Goal: Task Accomplishment & Management: Manage account settings

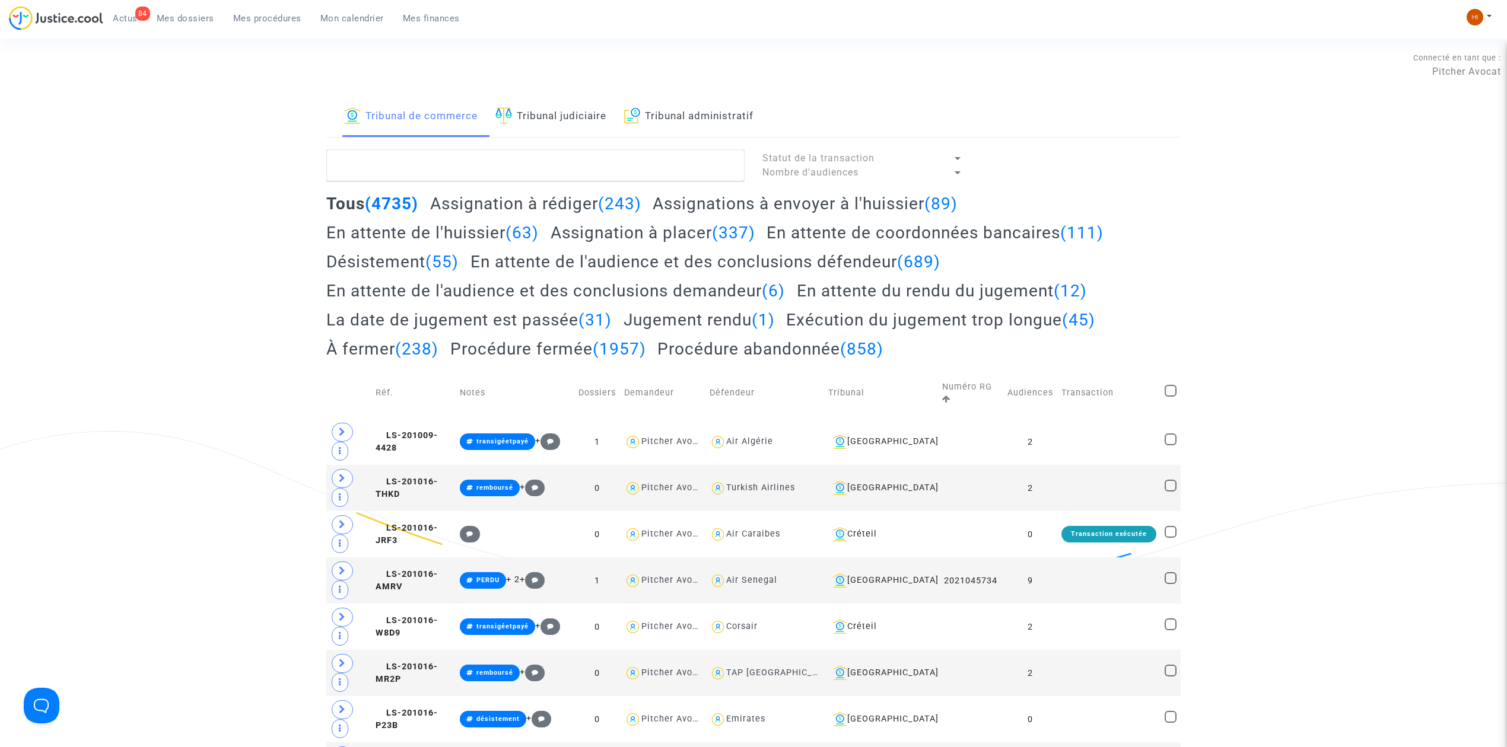
click at [183, 25] on link "Mes dossiers" at bounding box center [185, 18] width 77 height 18
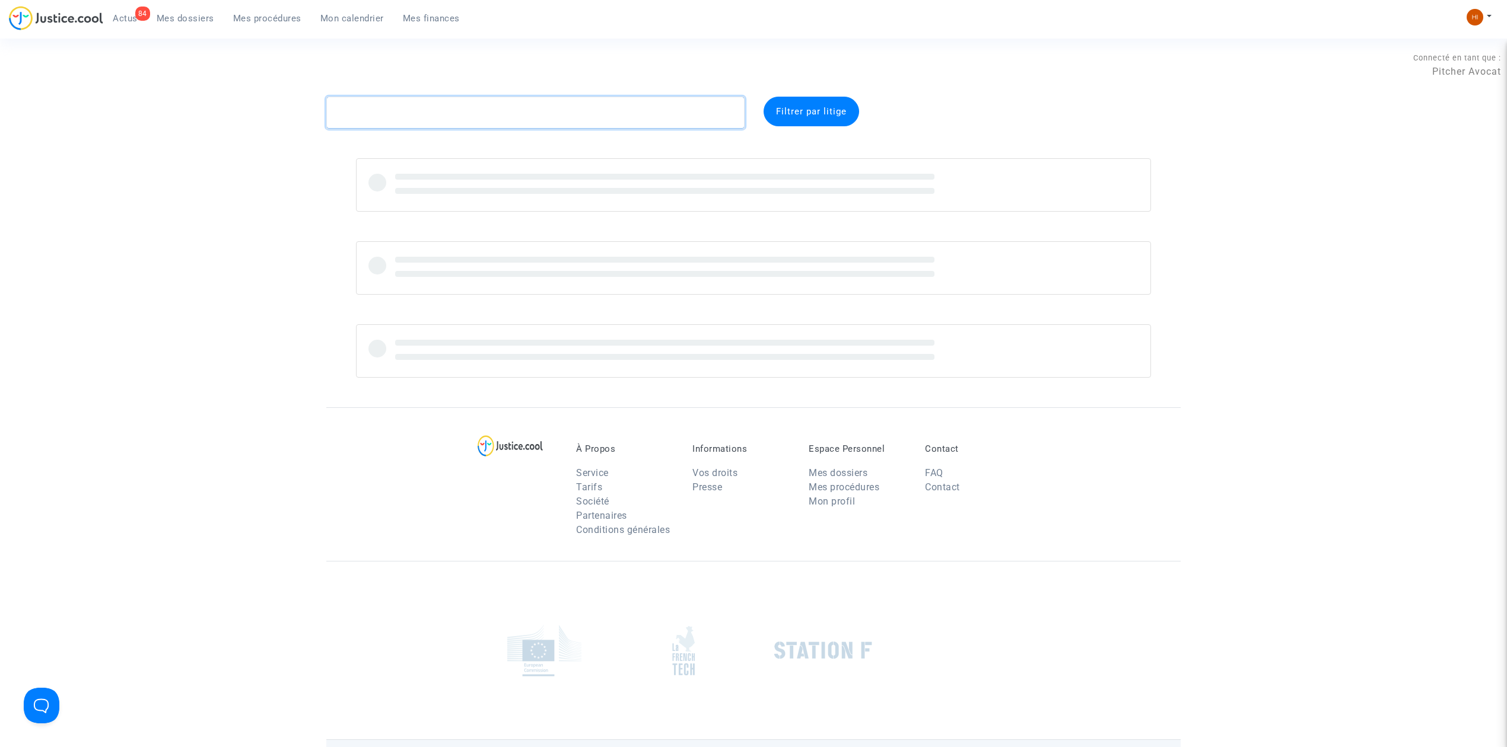
click at [490, 122] on textarea at bounding box center [535, 113] width 418 height 32
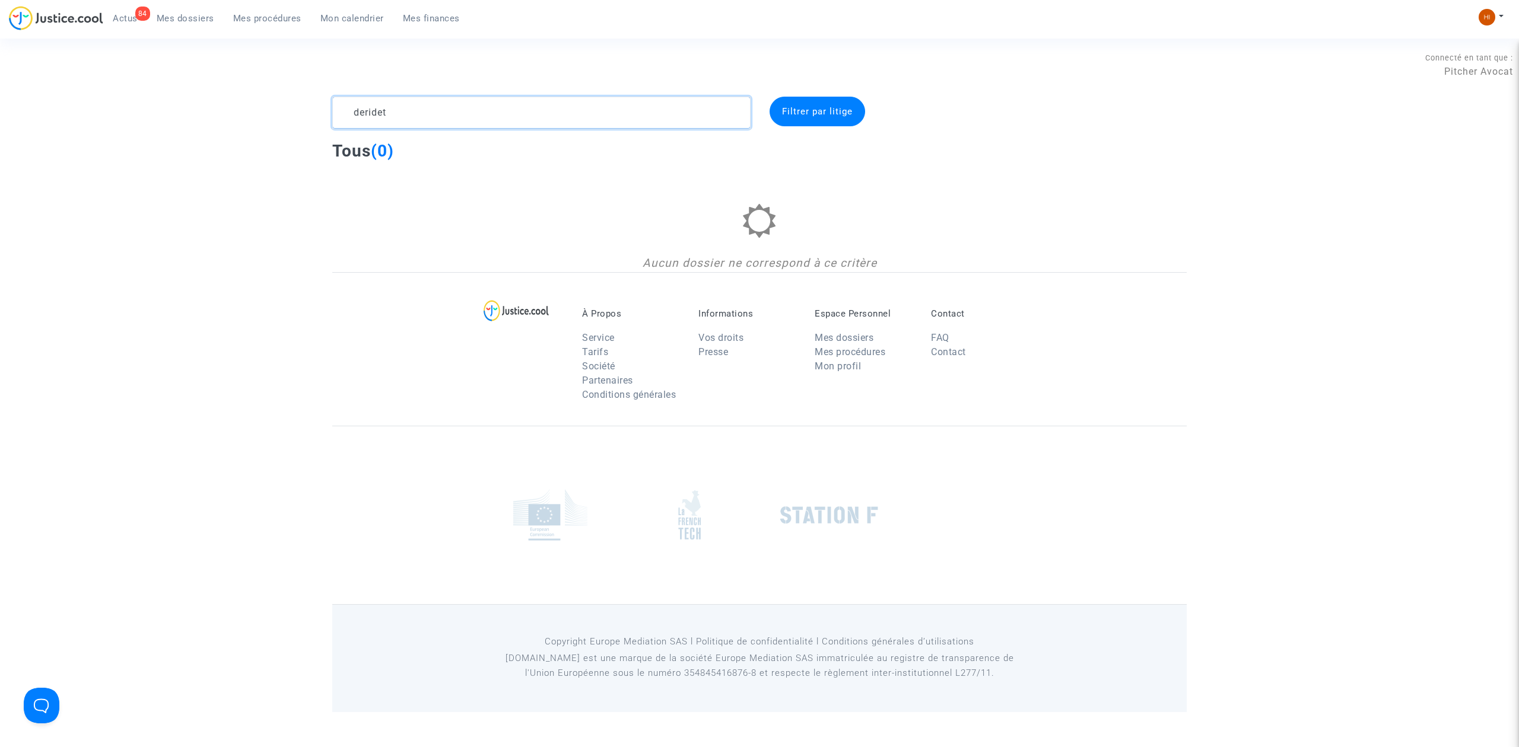
click at [508, 110] on textarea at bounding box center [541, 113] width 418 height 32
drag, startPoint x: 484, startPoint y: 100, endPoint x: 320, endPoint y: 103, distance: 163.8
click at [321, 103] on div "DERIDET [PERSON_NAME] par litige Tous (0) Aucun dossier ne correspond à ce crit…" at bounding box center [759, 185] width 1519 height 176
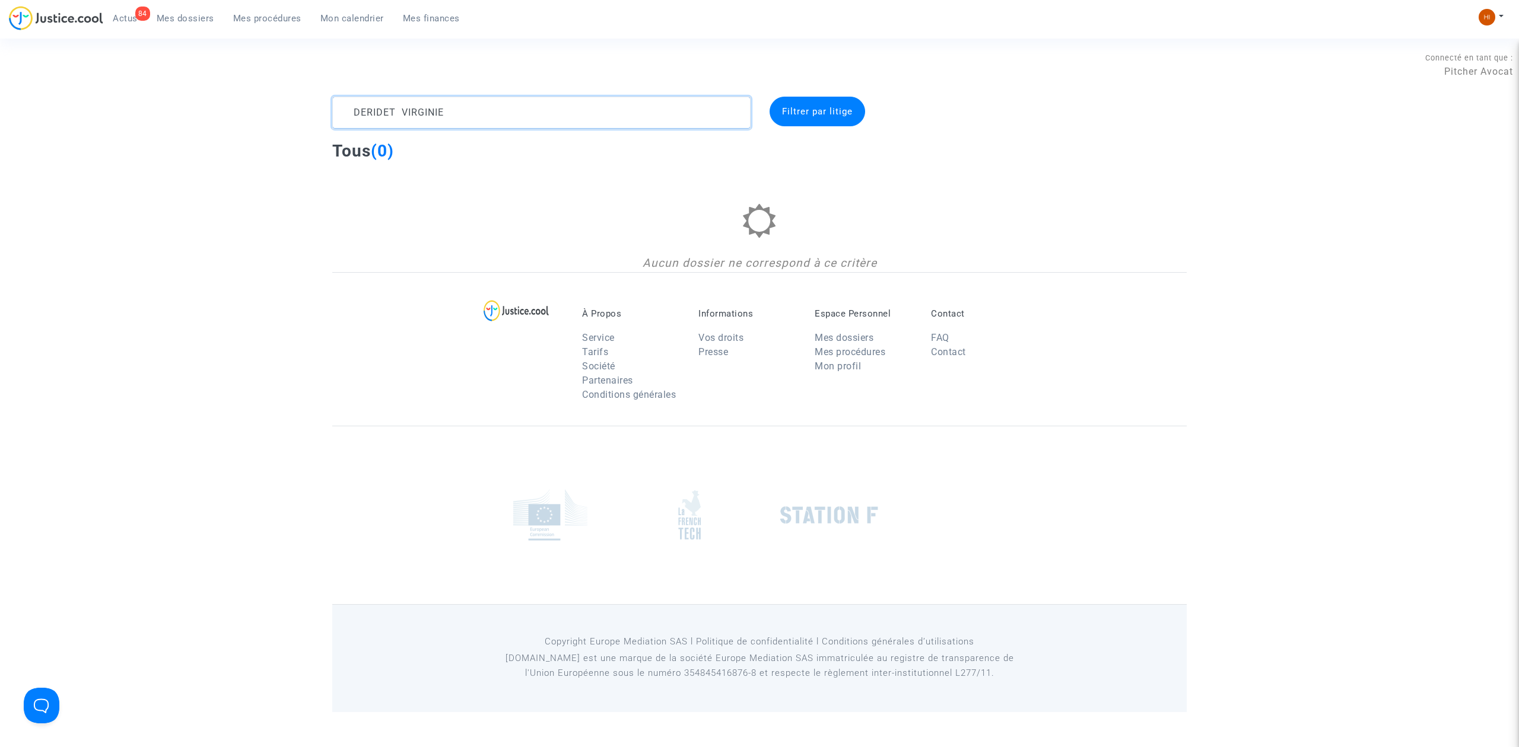
paste textarea "SKY CFR-250409-76MA [PERSON_NAME]"
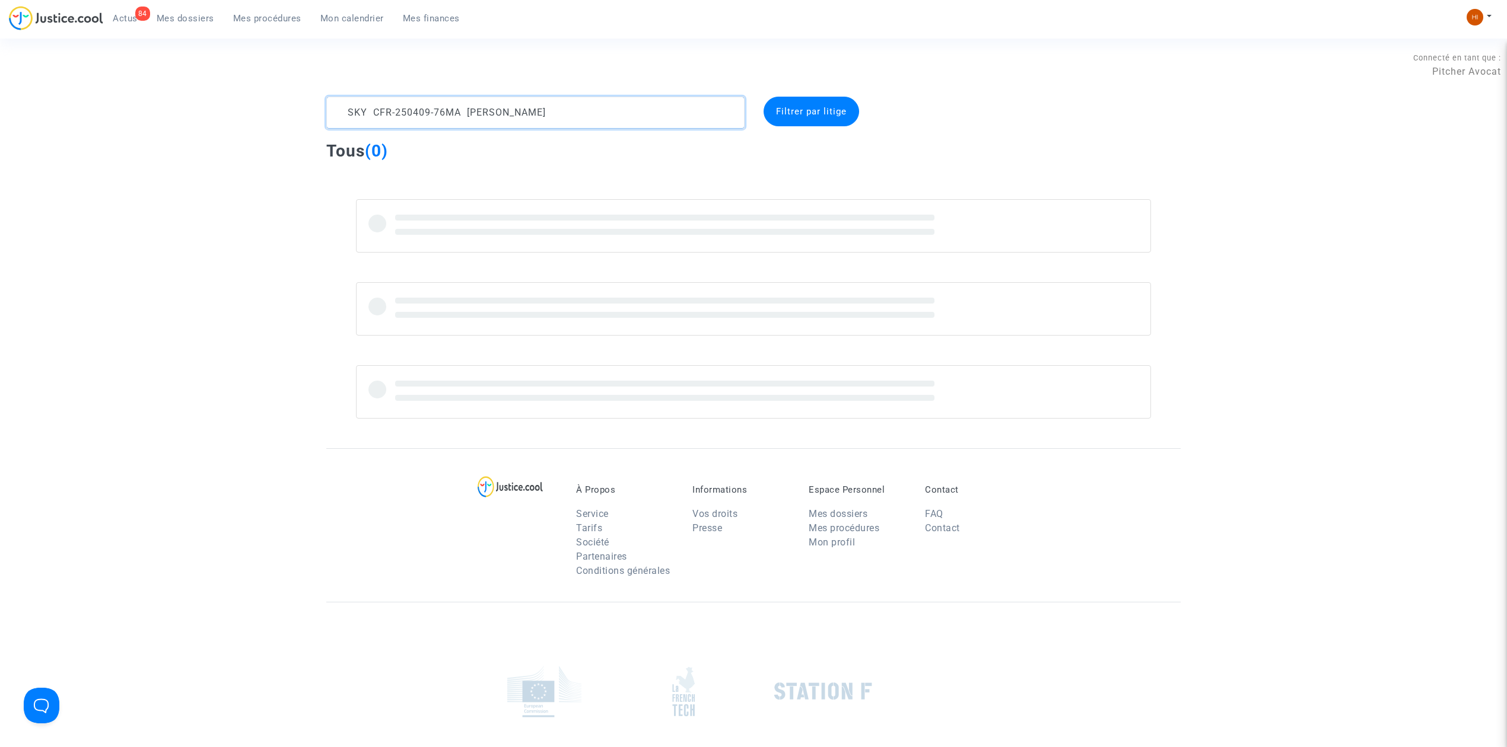
drag, startPoint x: 645, startPoint y: 121, endPoint x: 463, endPoint y: 108, distance: 183.2
click at [463, 108] on textarea at bounding box center [535, 113] width 418 height 32
drag, startPoint x: 373, startPoint y: 116, endPoint x: 192, endPoint y: 117, distance: 180.9
click at [198, 122] on div "SKY CFR-250409-76MA Filtrer par litige Tous (0)" at bounding box center [753, 258] width 1507 height 322
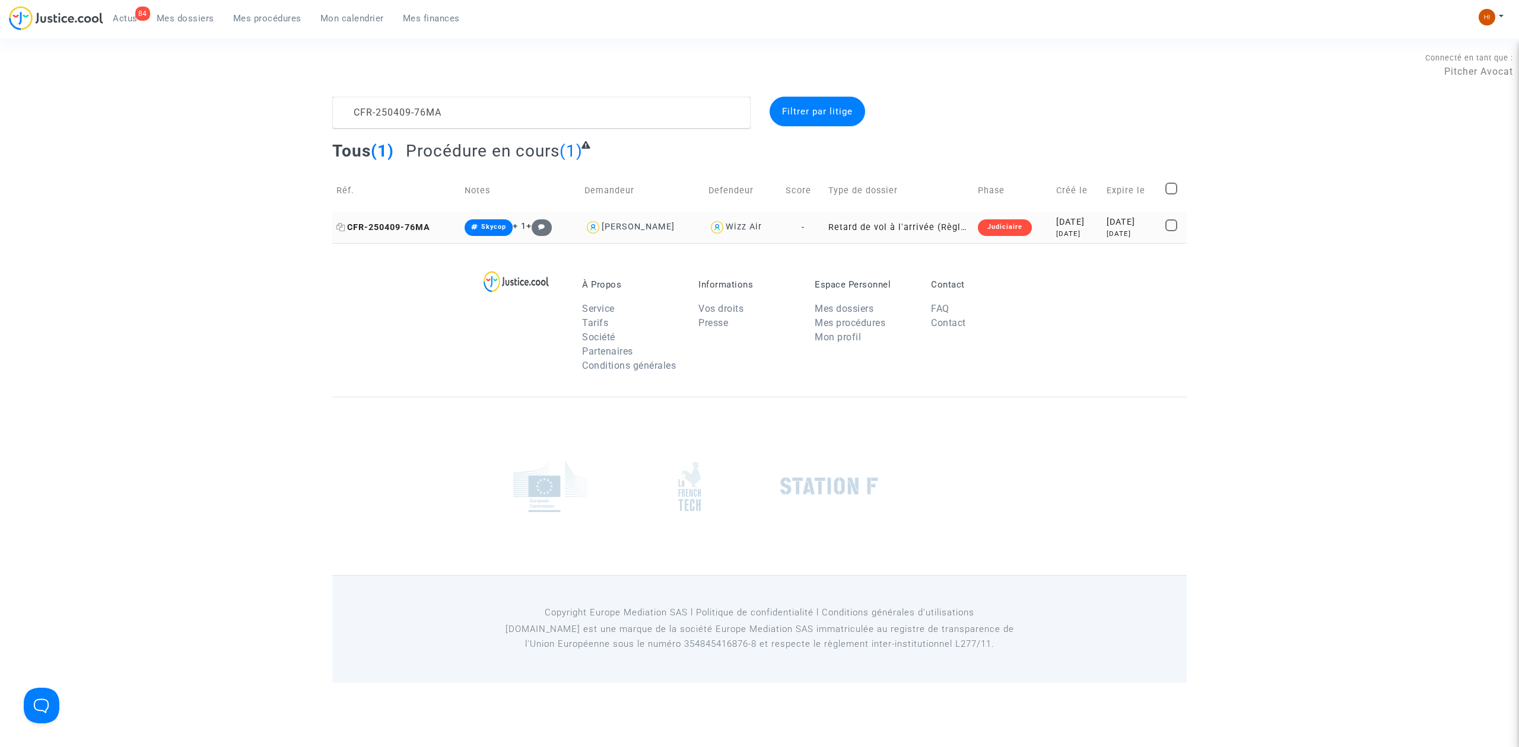
click at [414, 223] on span "CFR-250409-76MA" at bounding box center [383, 227] width 94 height 10
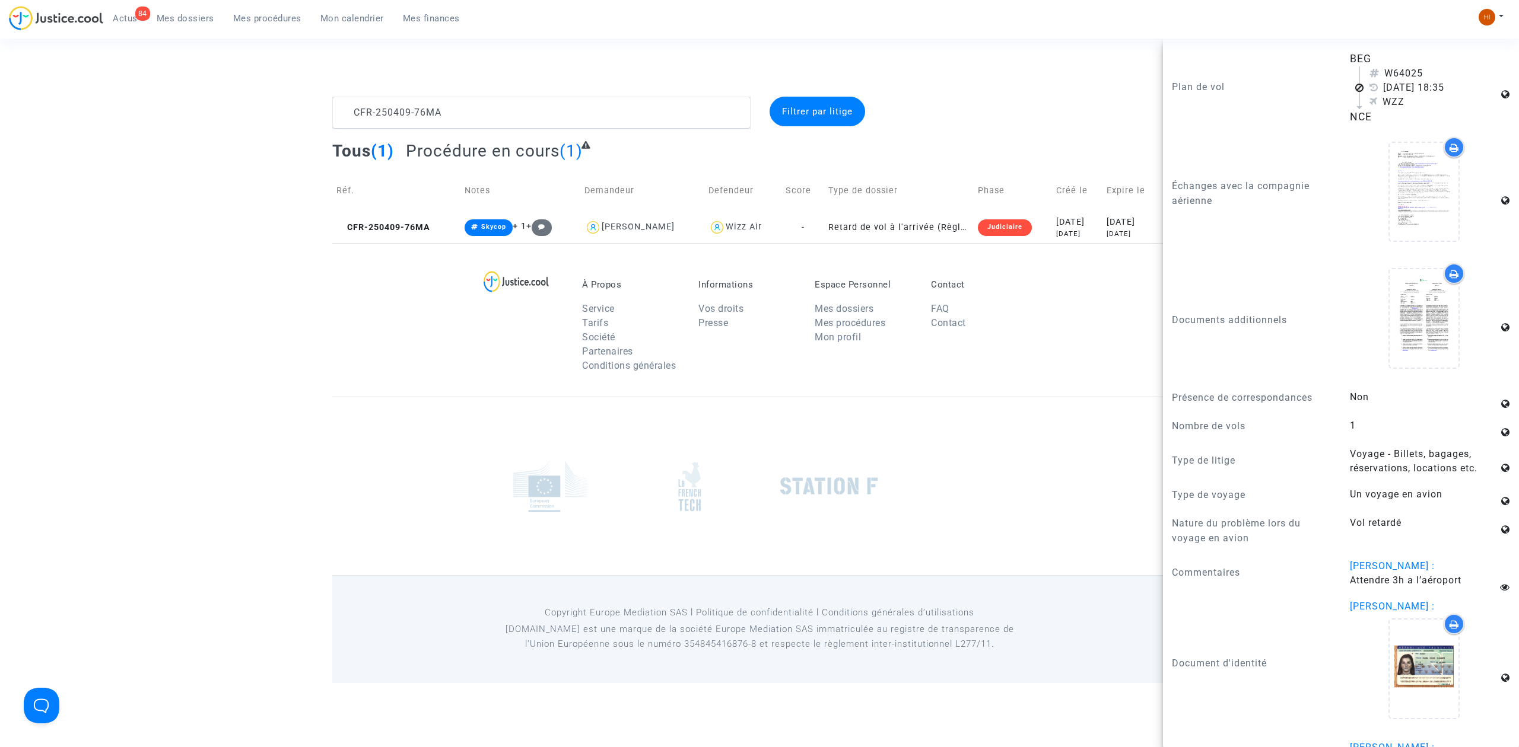
scroll to position [1201, 0]
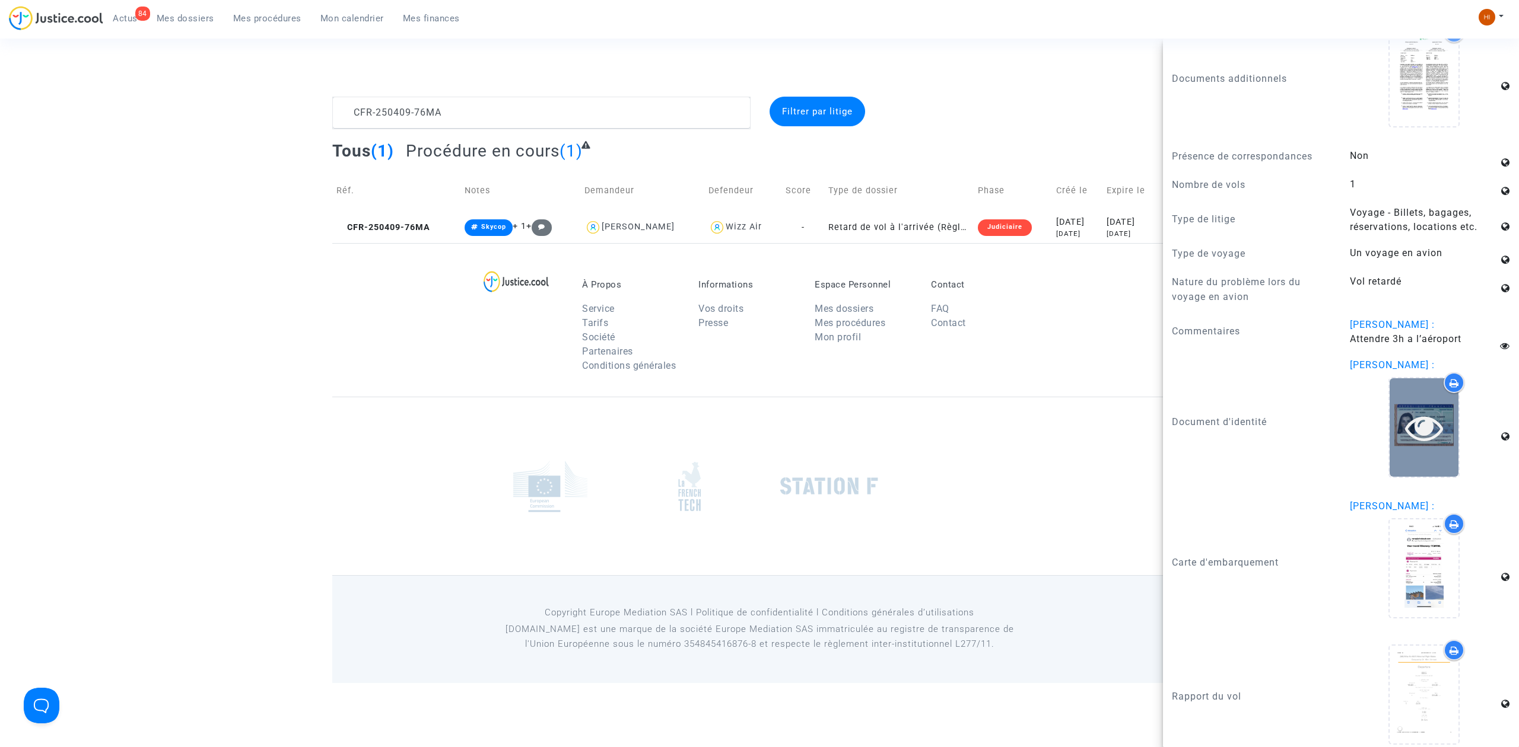
click at [1423, 427] on icon at bounding box center [1424, 428] width 39 height 38
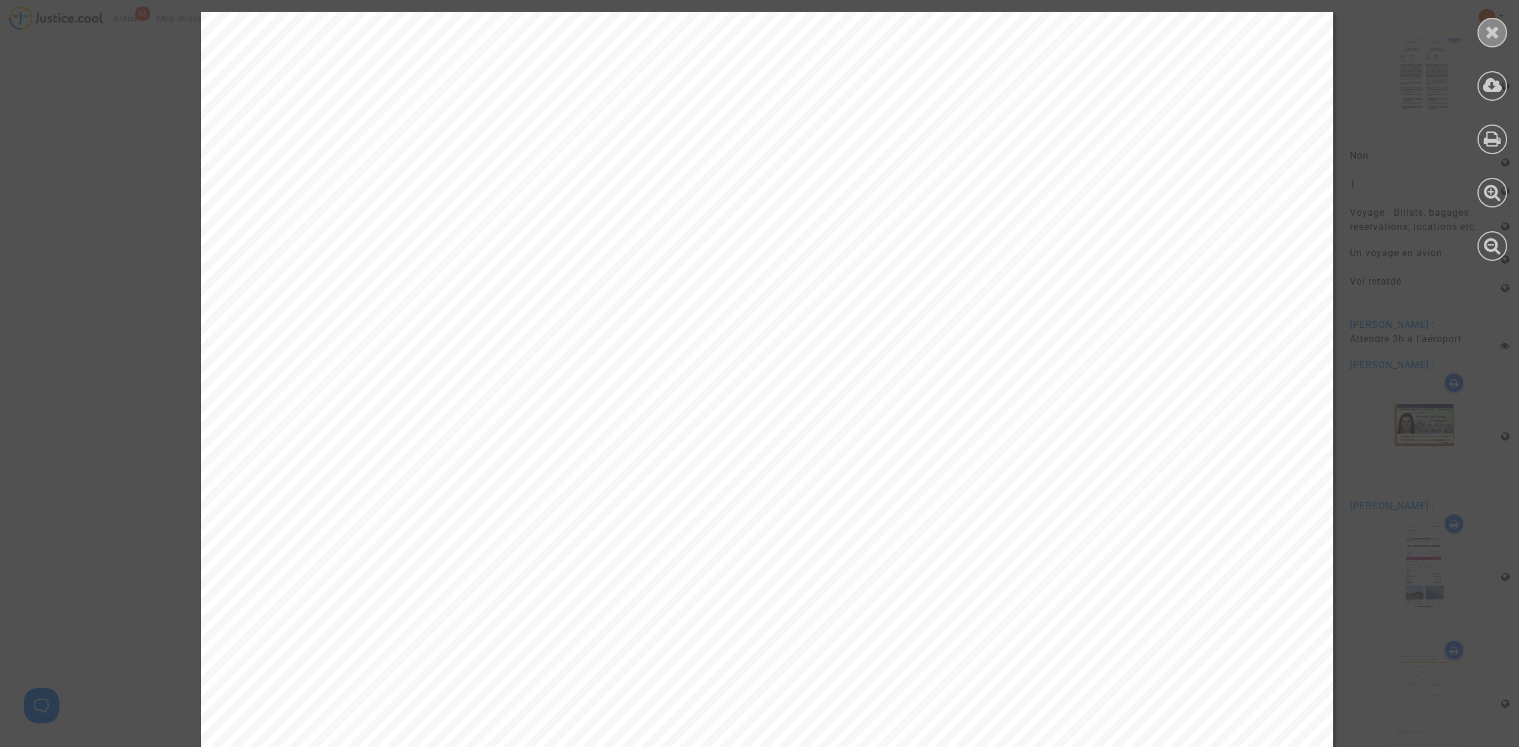
click at [1495, 29] on icon at bounding box center [1492, 32] width 15 height 18
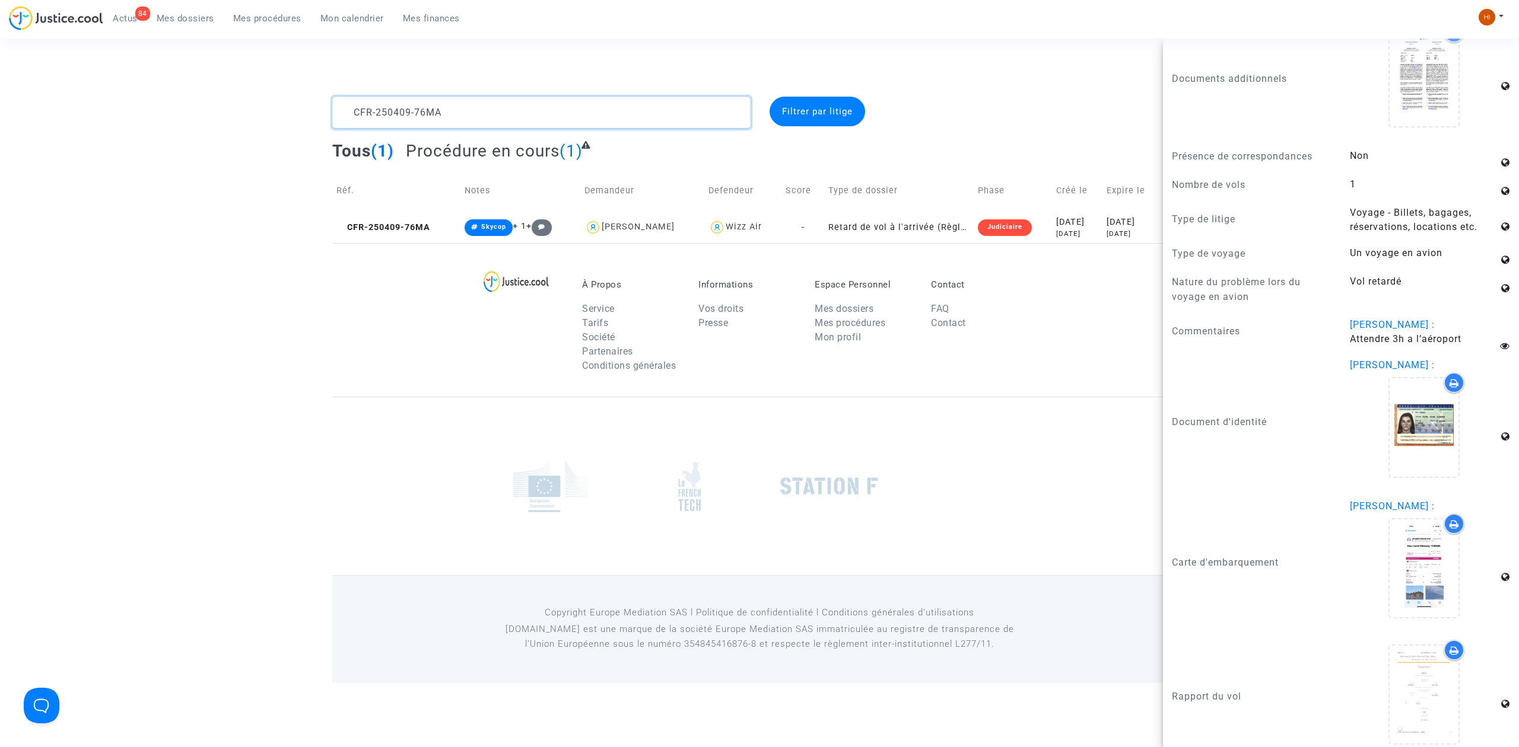
drag, startPoint x: 495, startPoint y: 97, endPoint x: 3, endPoint y: 113, distance: 492.0
click at [49, 126] on div "CFR-250409-76MA Filtrer par litige Tous (1) Procédure en cours (1) Réf. Notes D…" at bounding box center [759, 170] width 1519 height 147
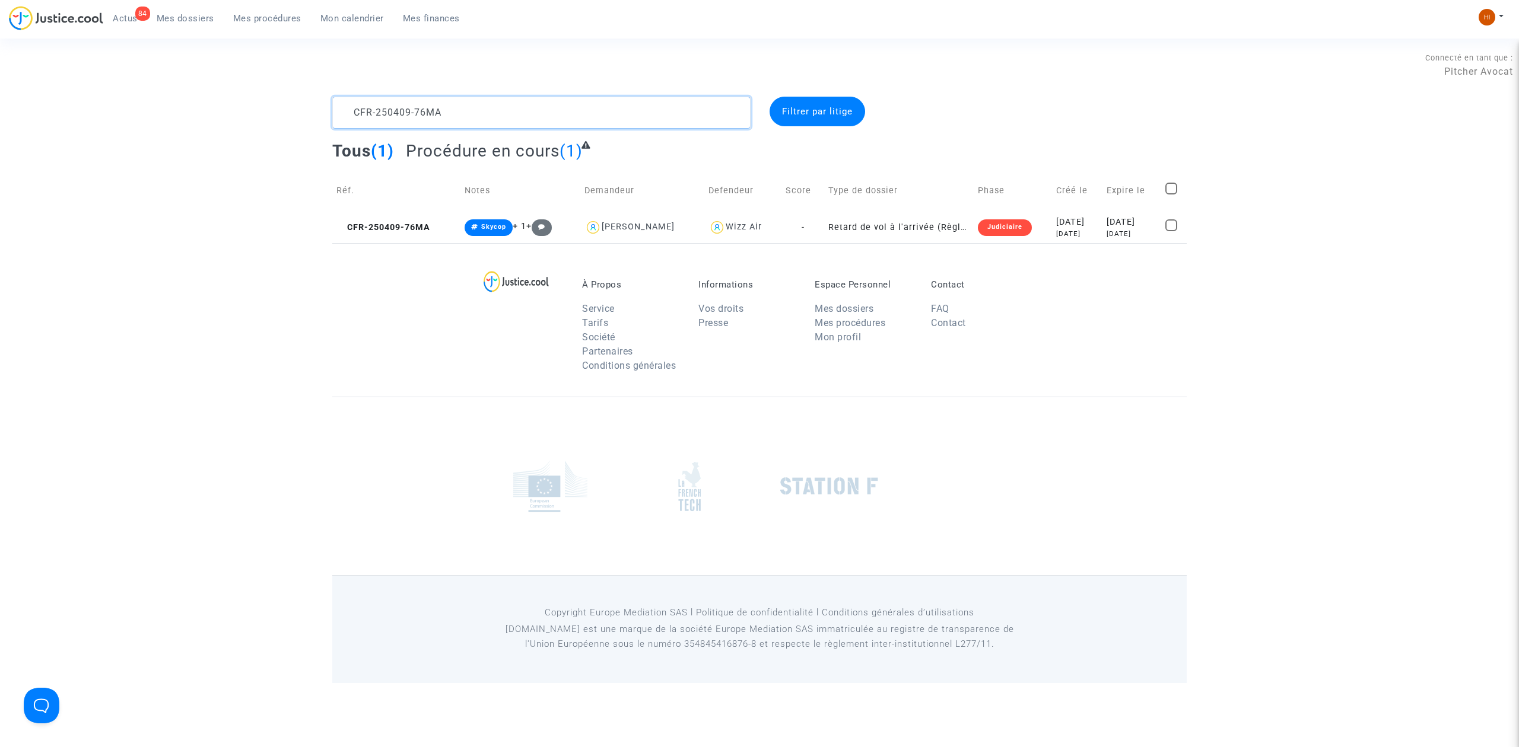
paste textarea "SKY CFR-241028-PKVQ [PERSON_NAME]"
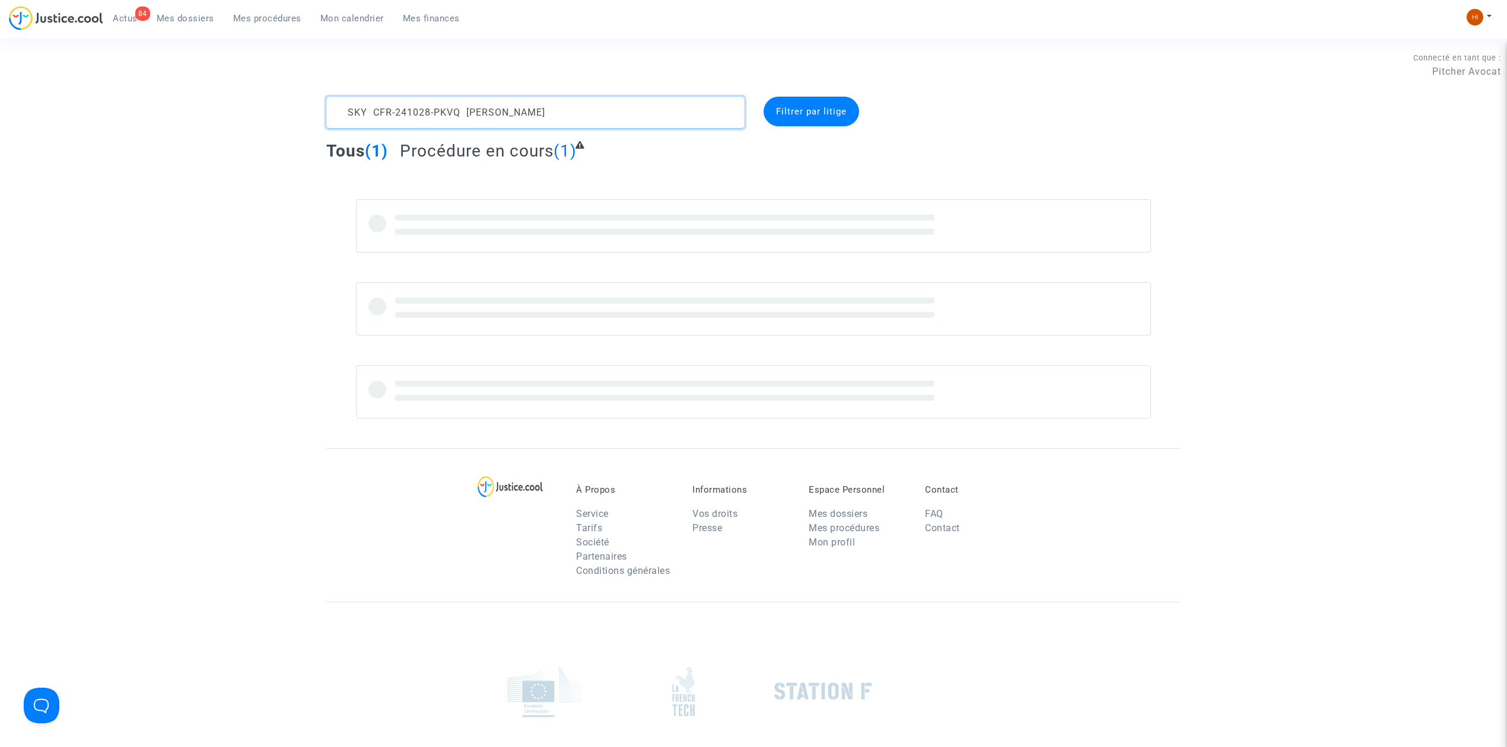
drag, startPoint x: 459, startPoint y: 112, endPoint x: 58, endPoint y: 98, distance: 401.2
click at [69, 101] on div "SKY CFR-241028-PKVQ [PERSON_NAME] par litige Tous (1) Procédure en cours (1)" at bounding box center [753, 258] width 1507 height 322
type textarea "[PERSON_NAME]"
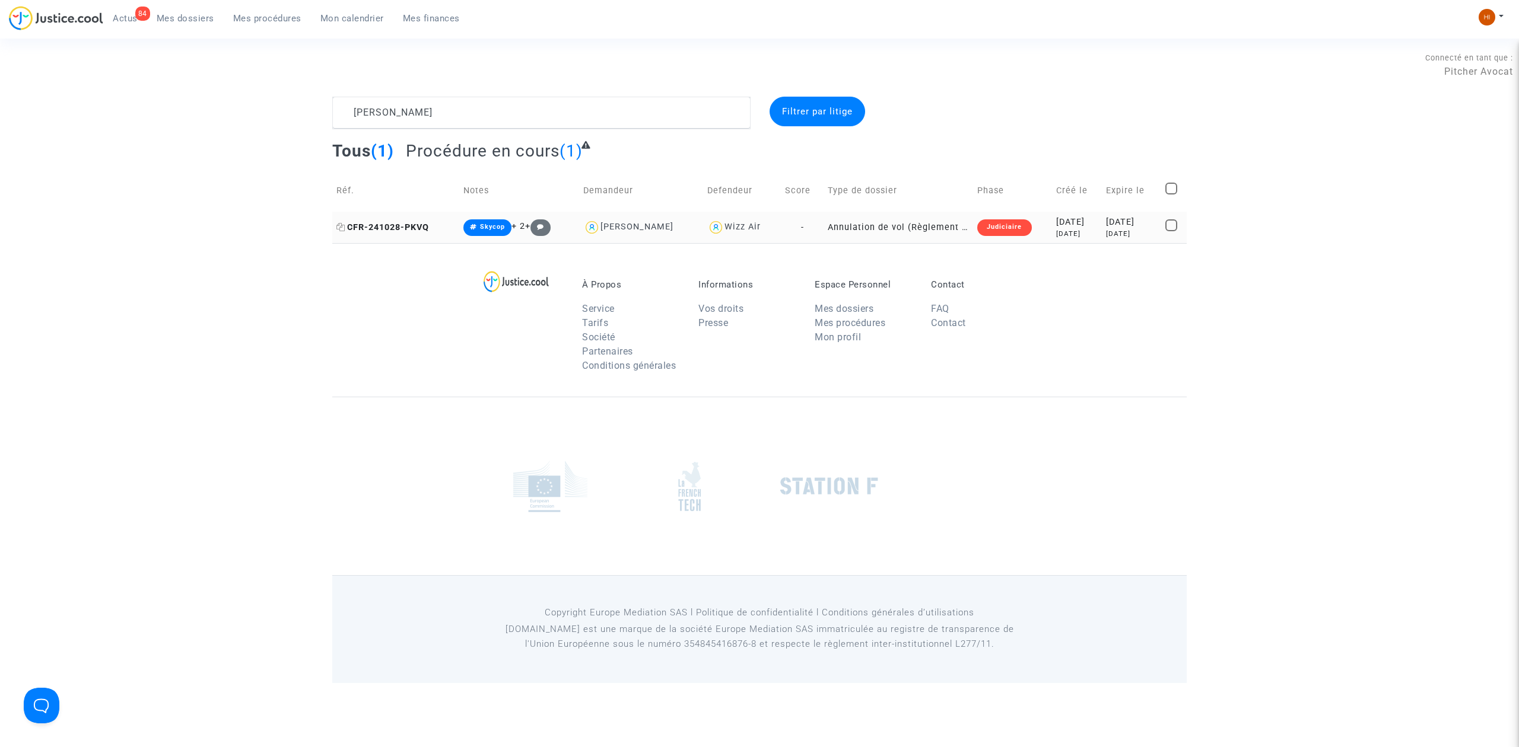
click at [418, 225] on span "CFR-241028-PKVQ" at bounding box center [382, 227] width 93 height 10
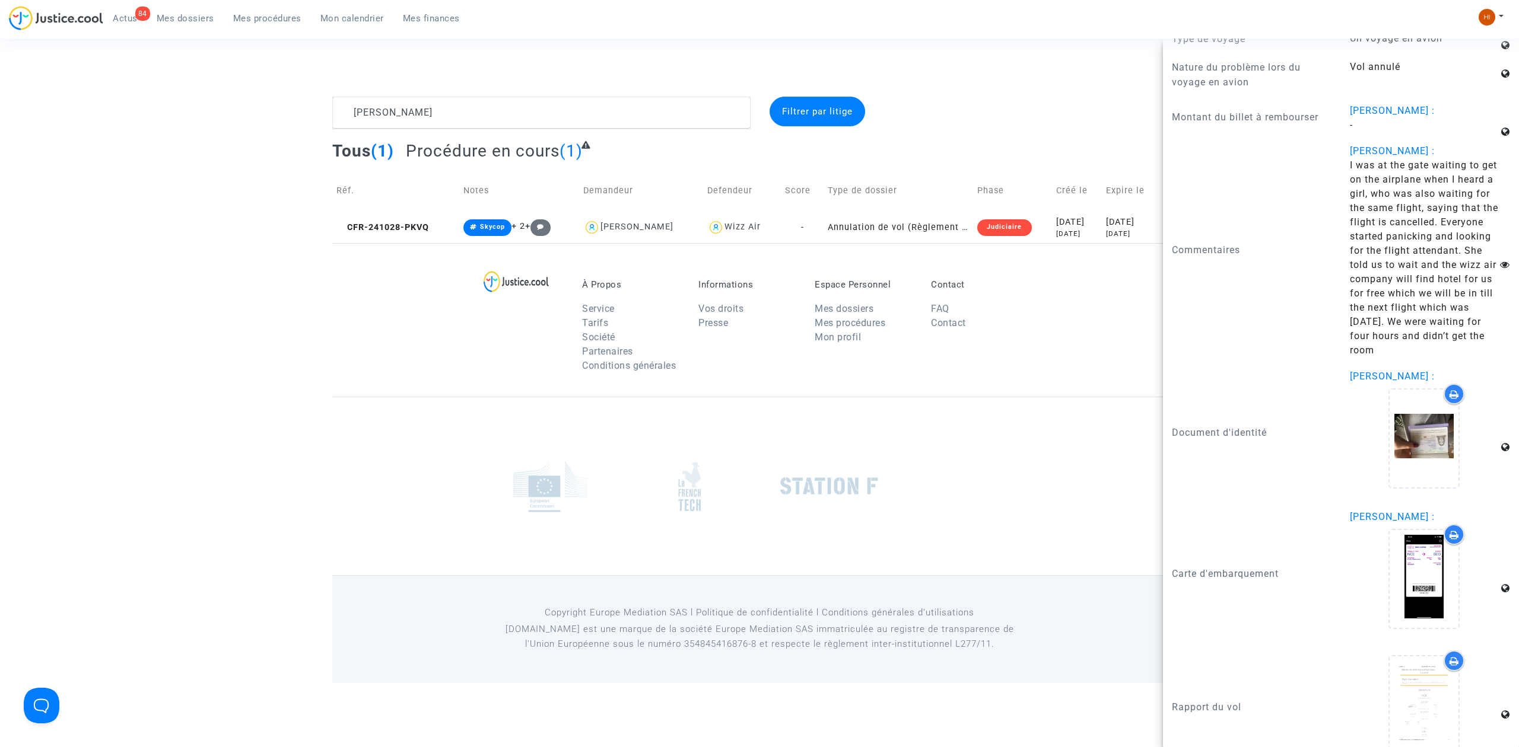
scroll to position [1528, 0]
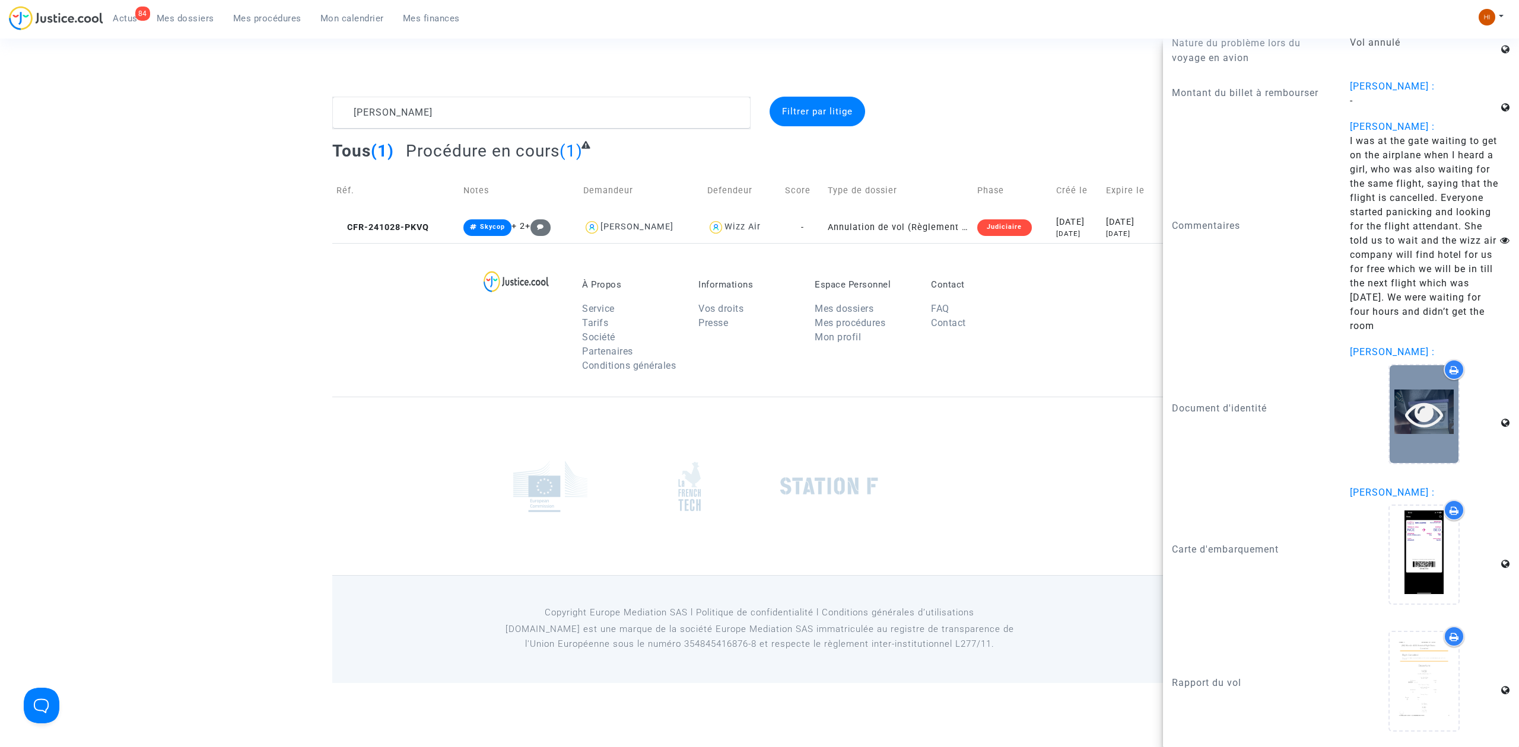
click at [1405, 421] on icon at bounding box center [1424, 414] width 39 height 38
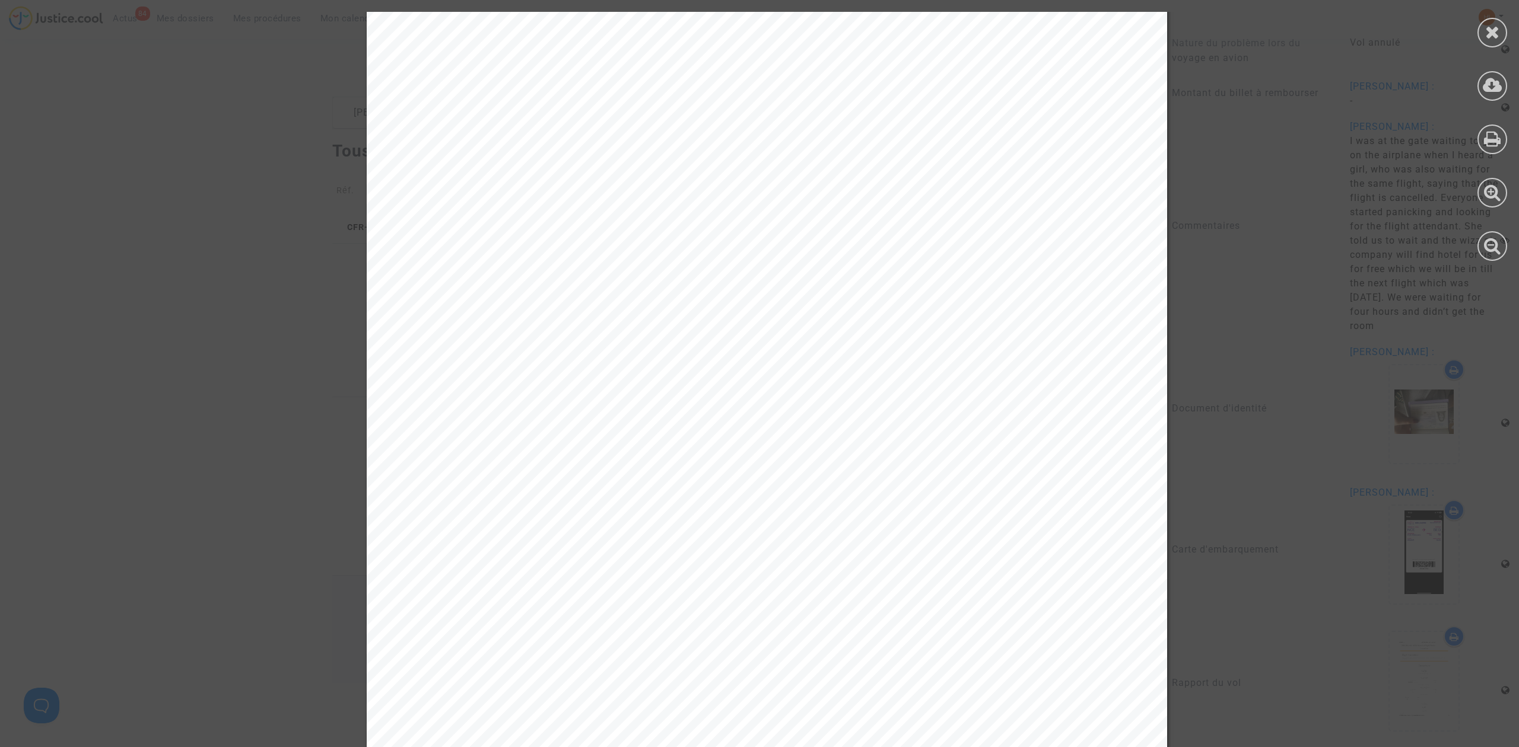
scroll to position [414, 0]
click at [1477, 38] on div at bounding box center [1491, 136] width 53 height 273
click at [1491, 39] on icon at bounding box center [1492, 32] width 15 height 18
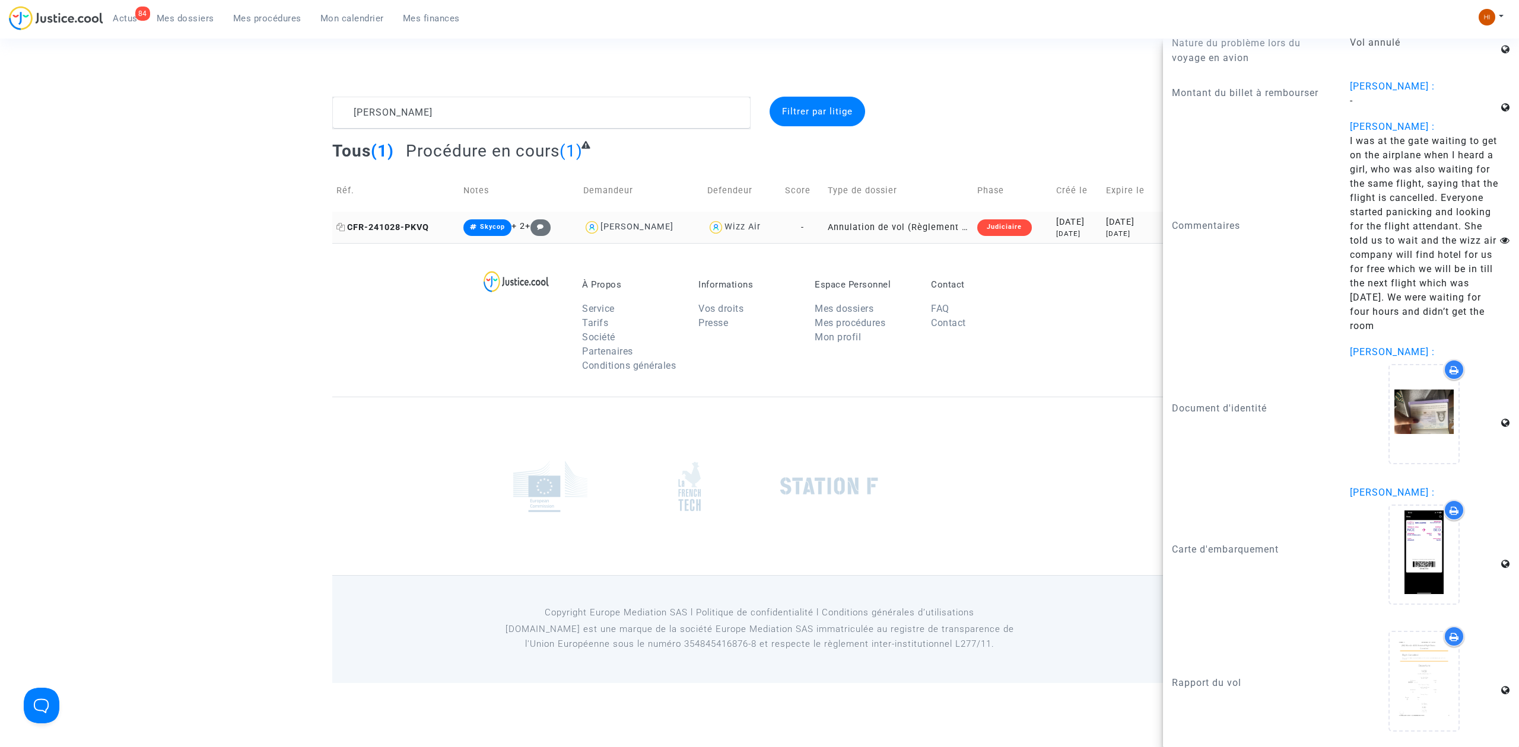
click at [418, 228] on span "CFR-241028-PKVQ" at bounding box center [382, 227] width 93 height 10
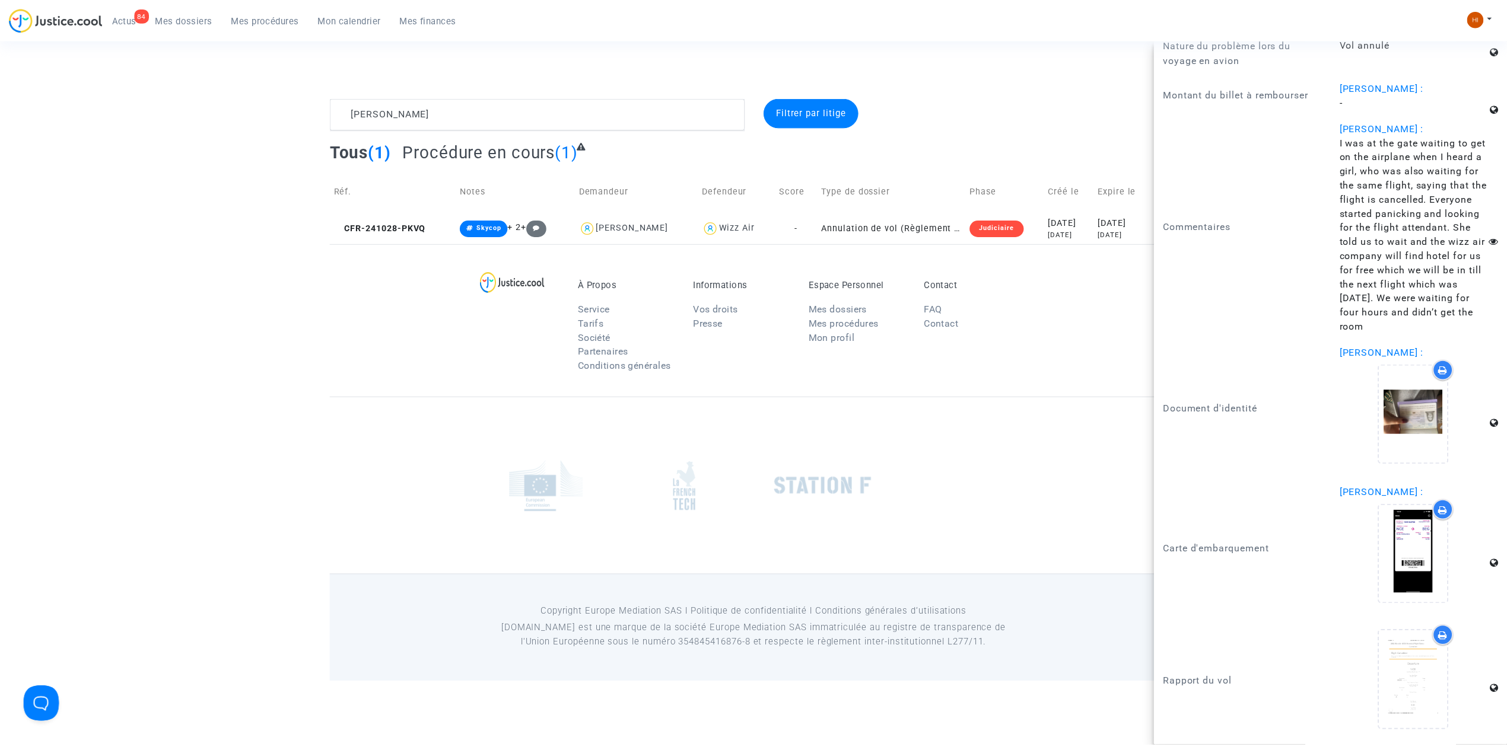
scroll to position [0, 0]
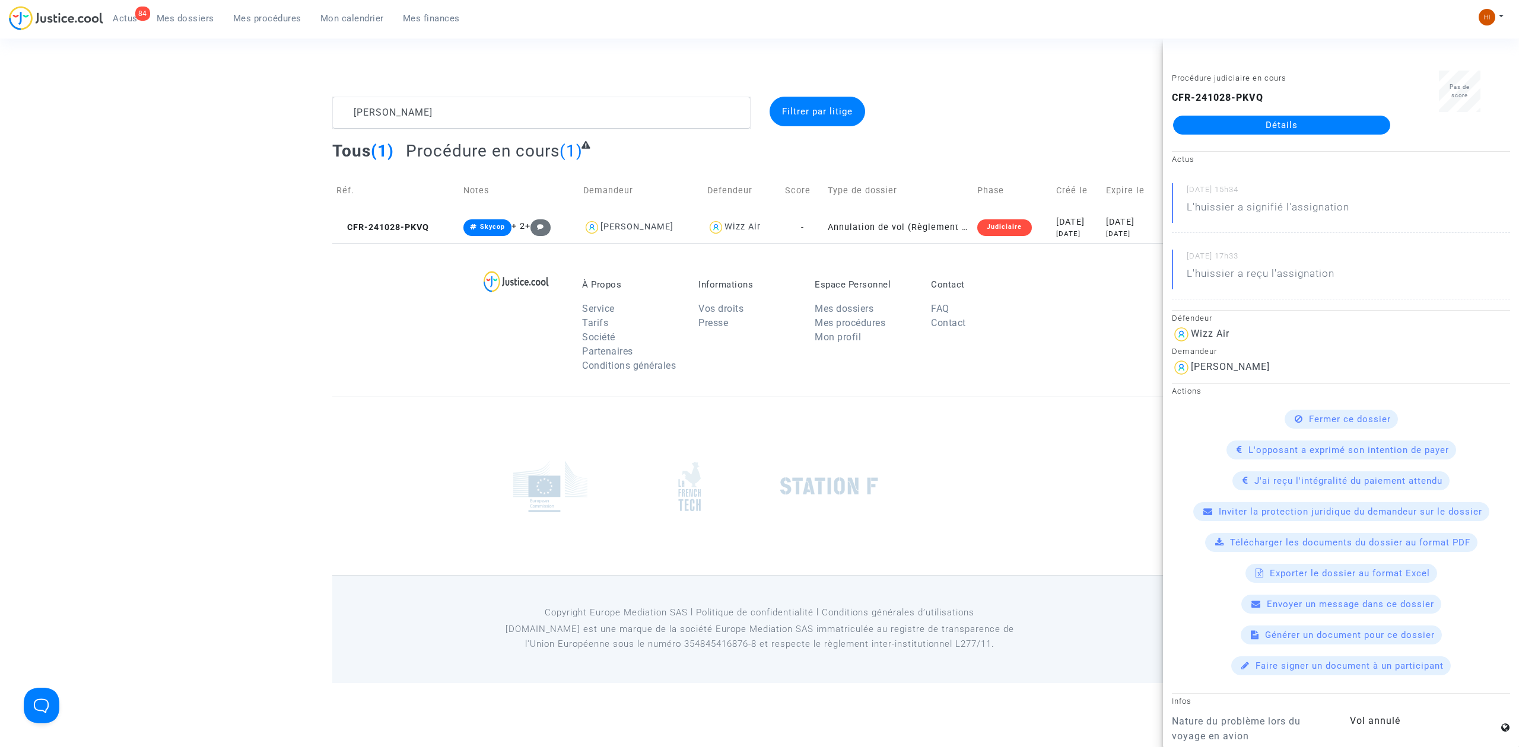
click at [1265, 144] on div "Procédure judiciaire en cours CFR-241028-PKVQ Détails" at bounding box center [1281, 108] width 237 height 75
click at [1265, 121] on link "Détails" at bounding box center [1281, 125] width 217 height 19
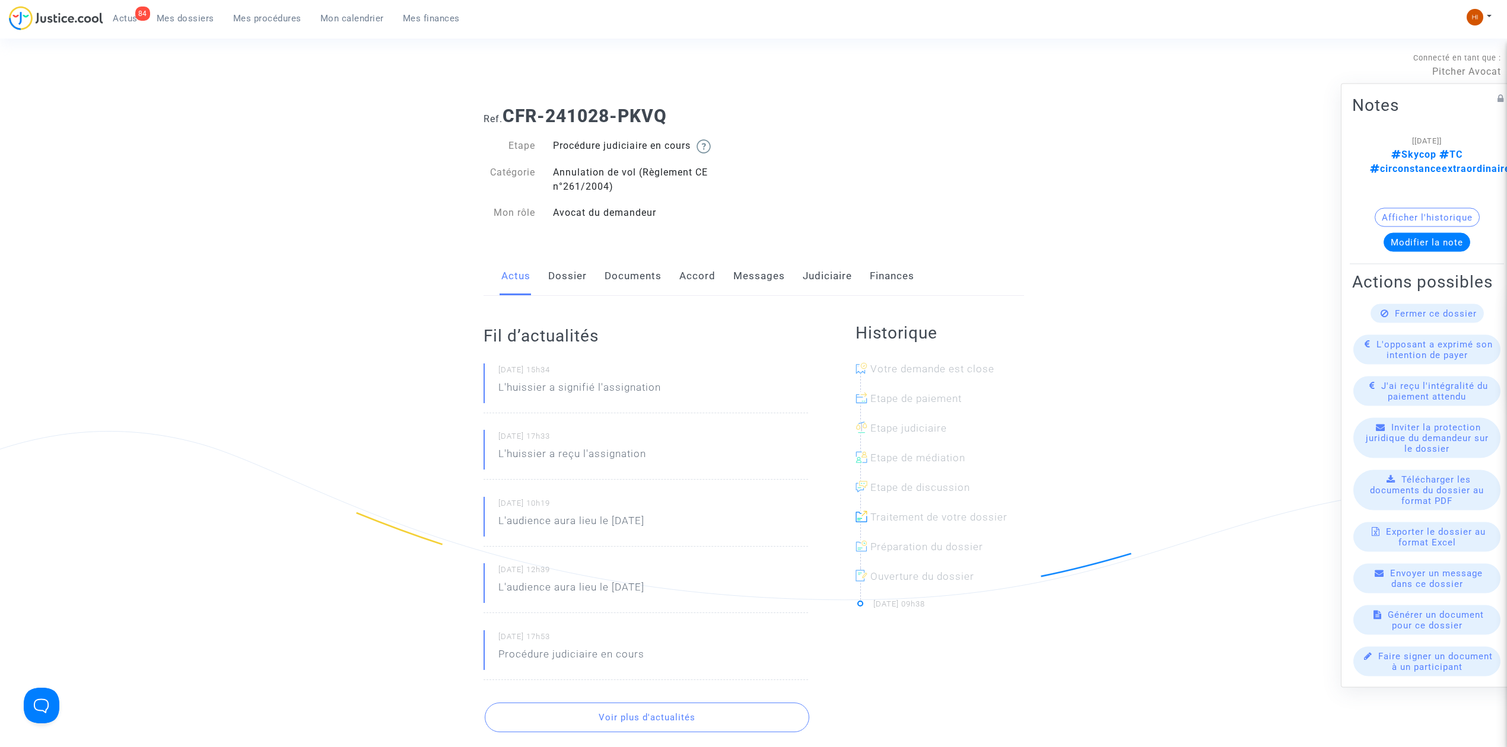
click at [807, 262] on link "Judiciaire" at bounding box center [827, 276] width 49 height 39
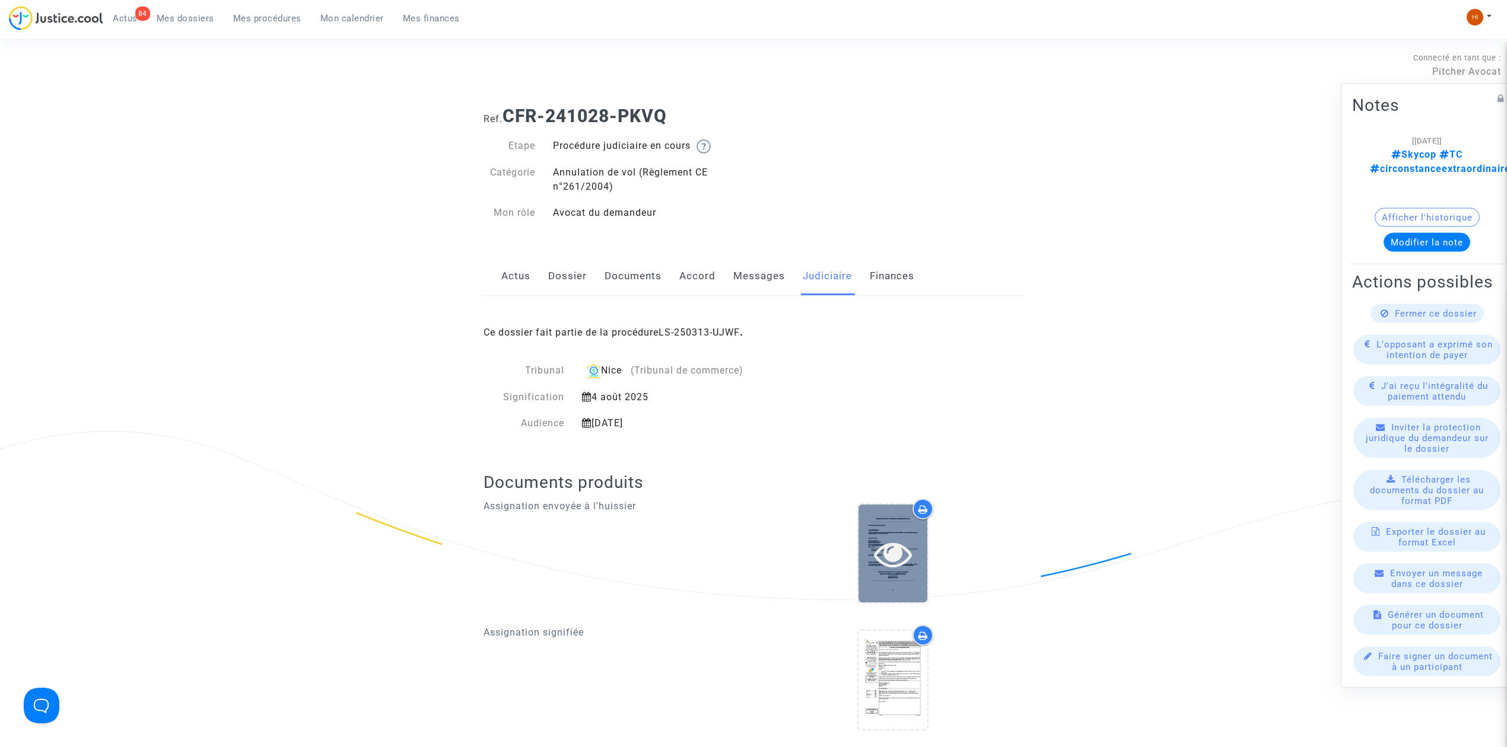
drag, startPoint x: 850, startPoint y: 529, endPoint x: 877, endPoint y: 553, distance: 36.1
click at [852, 535] on div at bounding box center [893, 556] width 262 height 114
click at [886, 554] on icon at bounding box center [893, 554] width 39 height 38
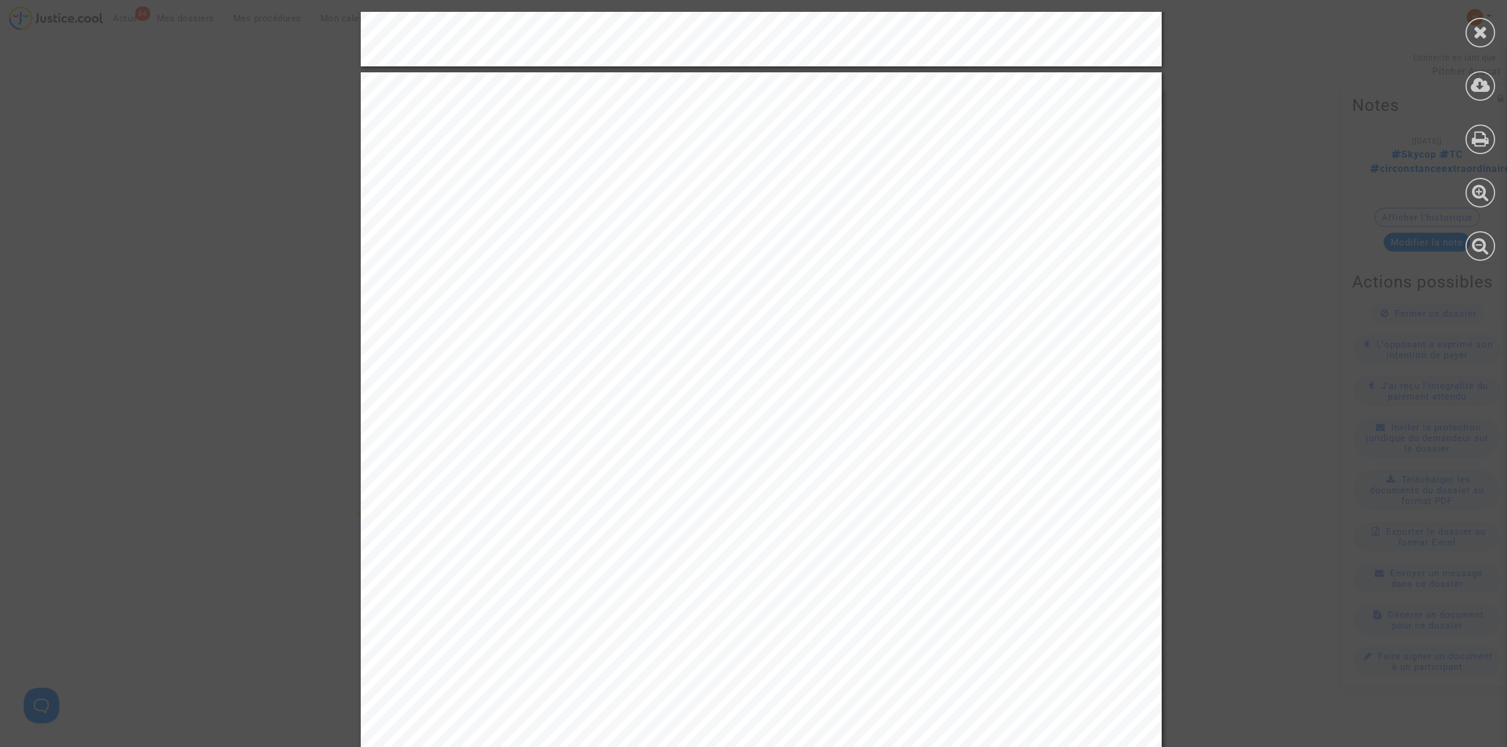
scroll to position [2215, 0]
click at [1476, 20] on div at bounding box center [1480, 33] width 30 height 30
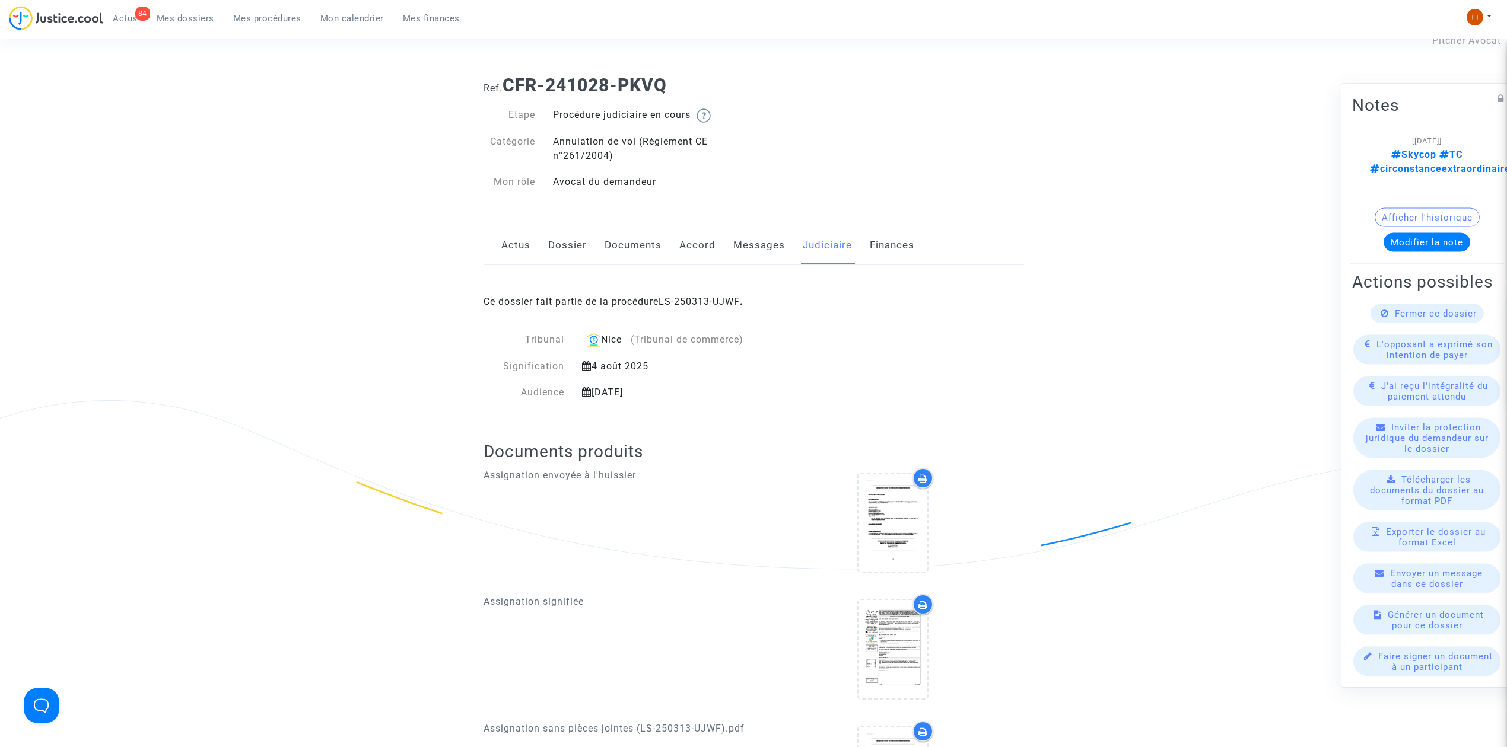
scroll to position [0, 0]
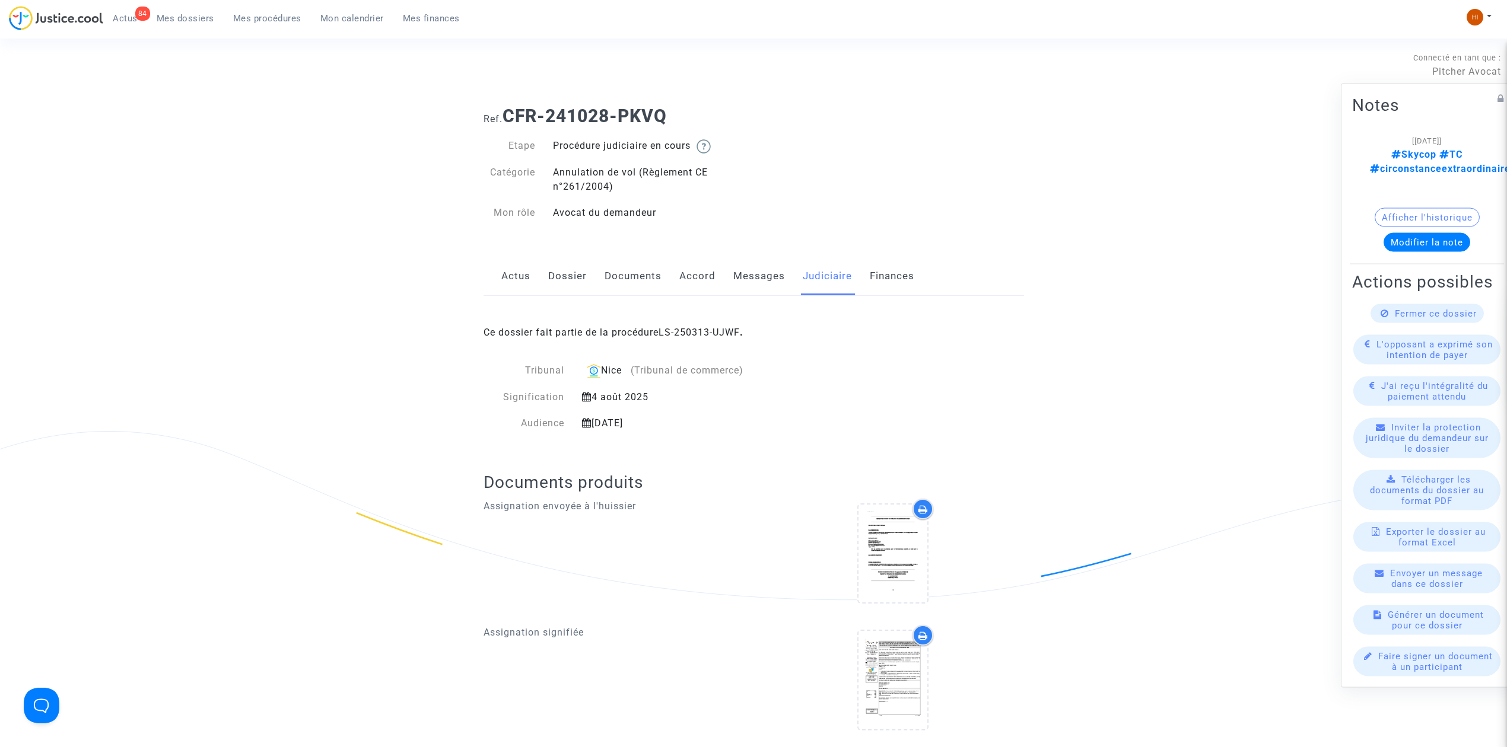
click at [553, 272] on link "Dossier" at bounding box center [567, 276] width 39 height 39
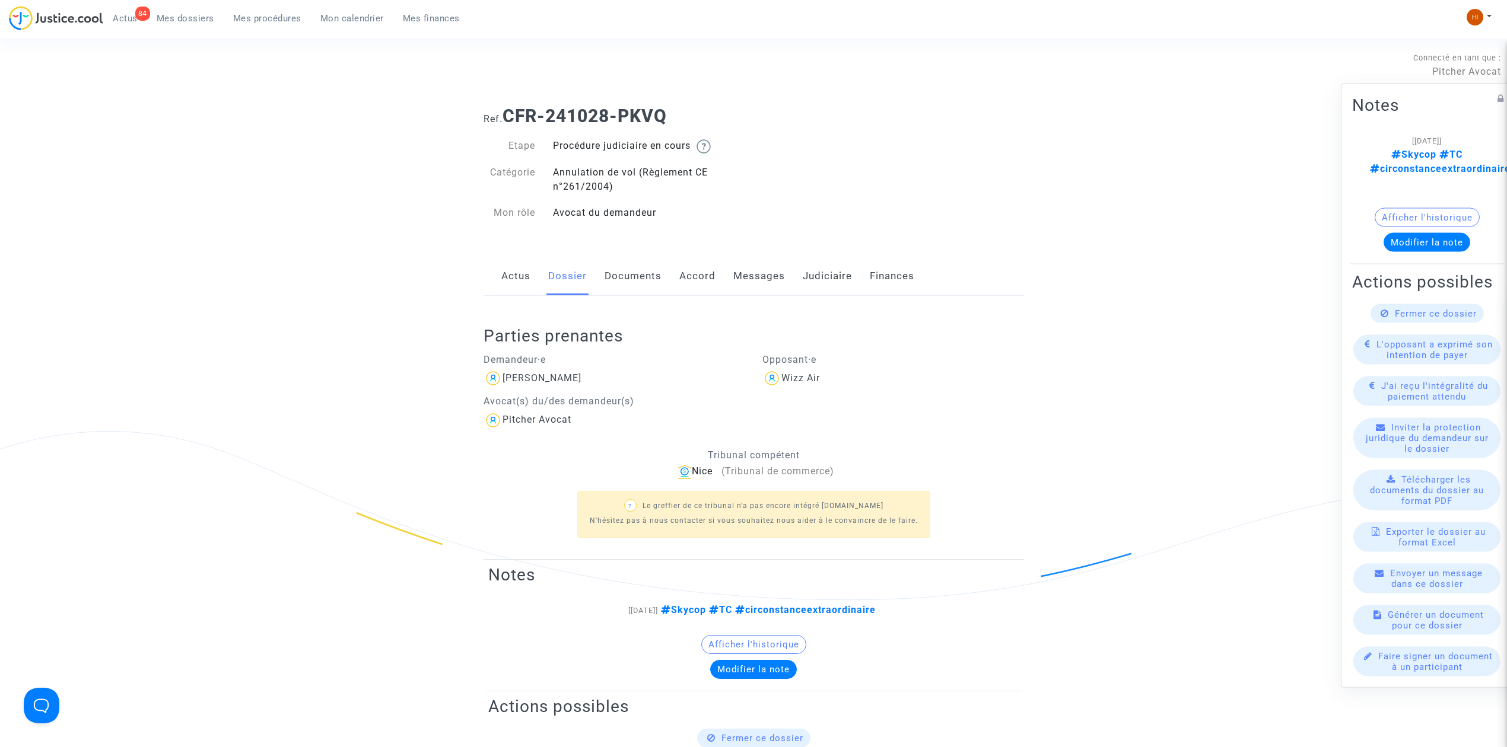
click at [640, 274] on link "Documents" at bounding box center [633, 276] width 57 height 39
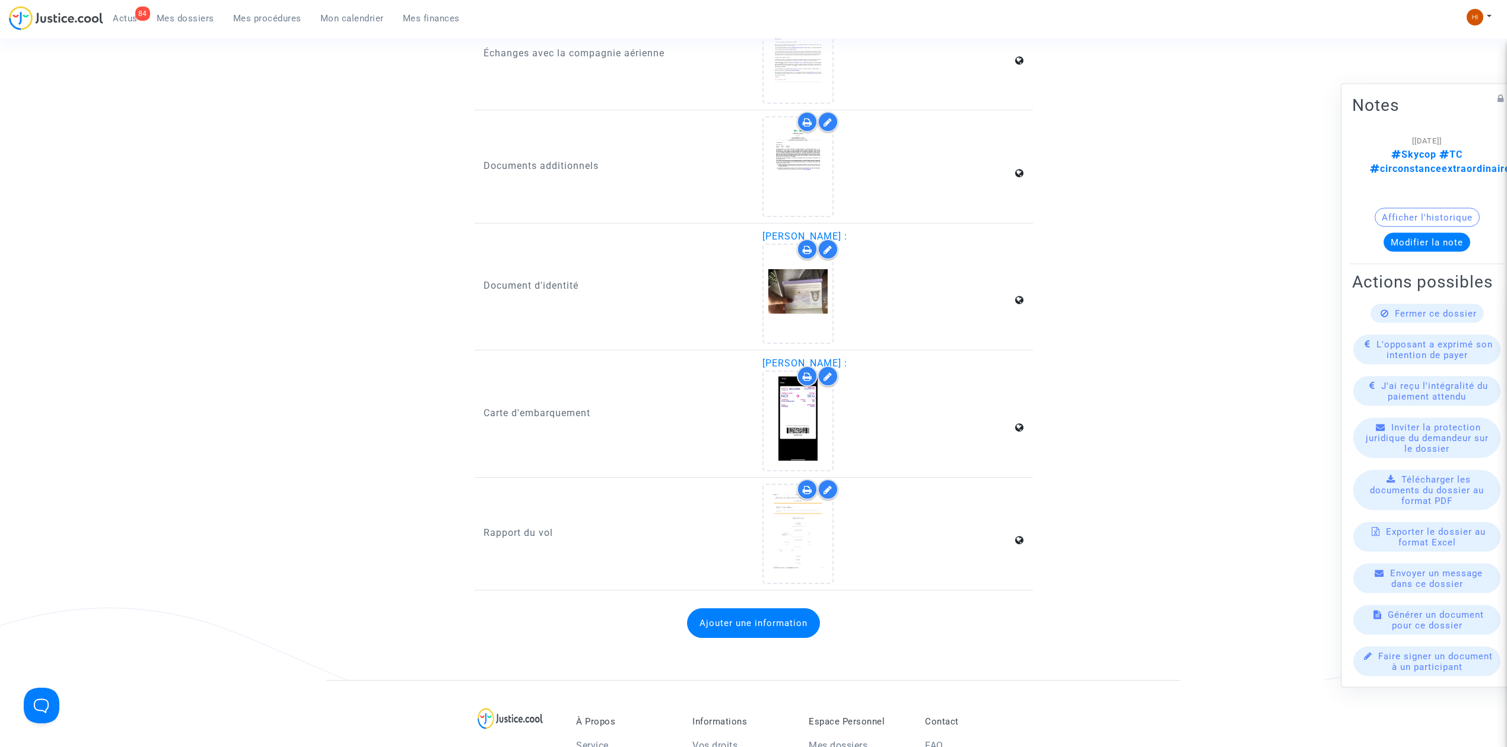
scroll to position [1503, 0]
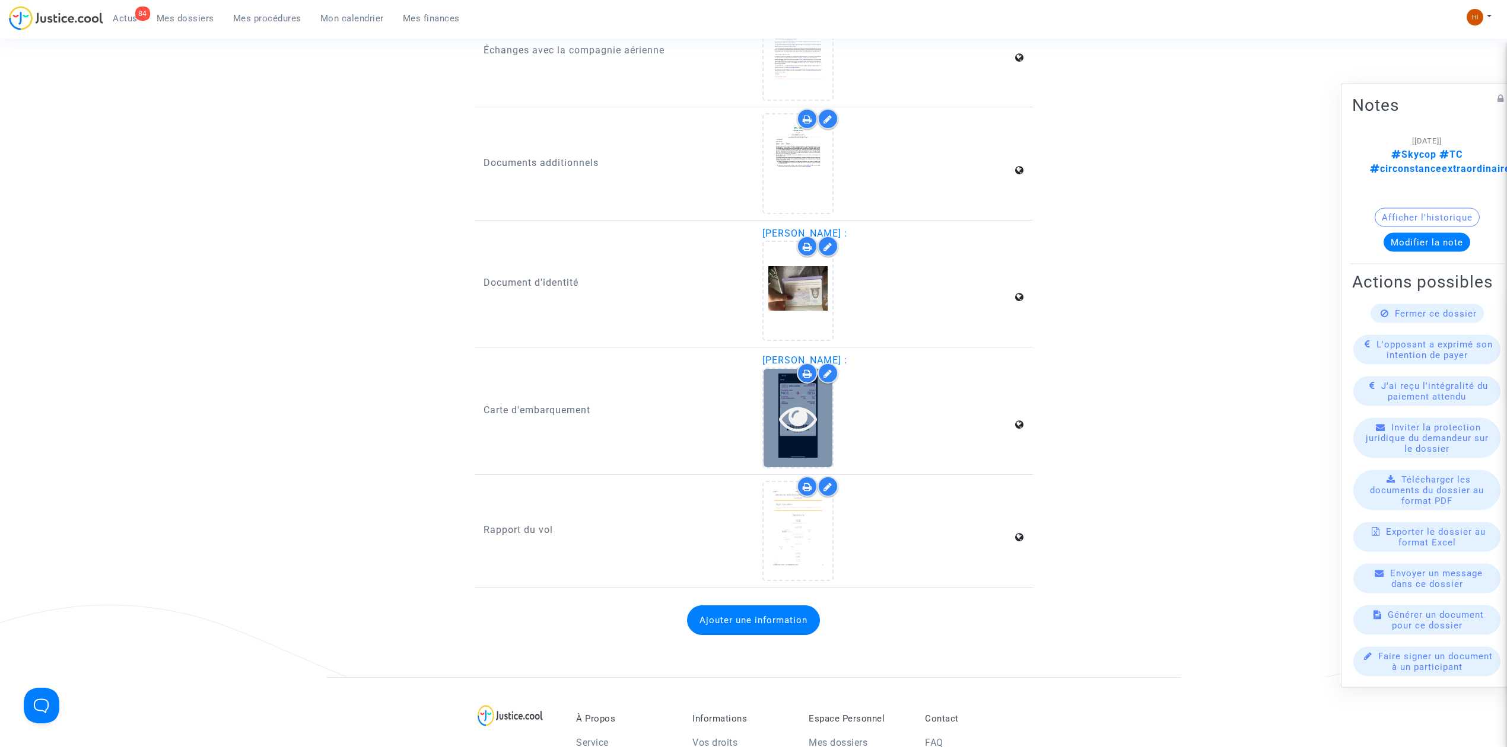
click at [778, 401] on div at bounding box center [797, 418] width 69 height 38
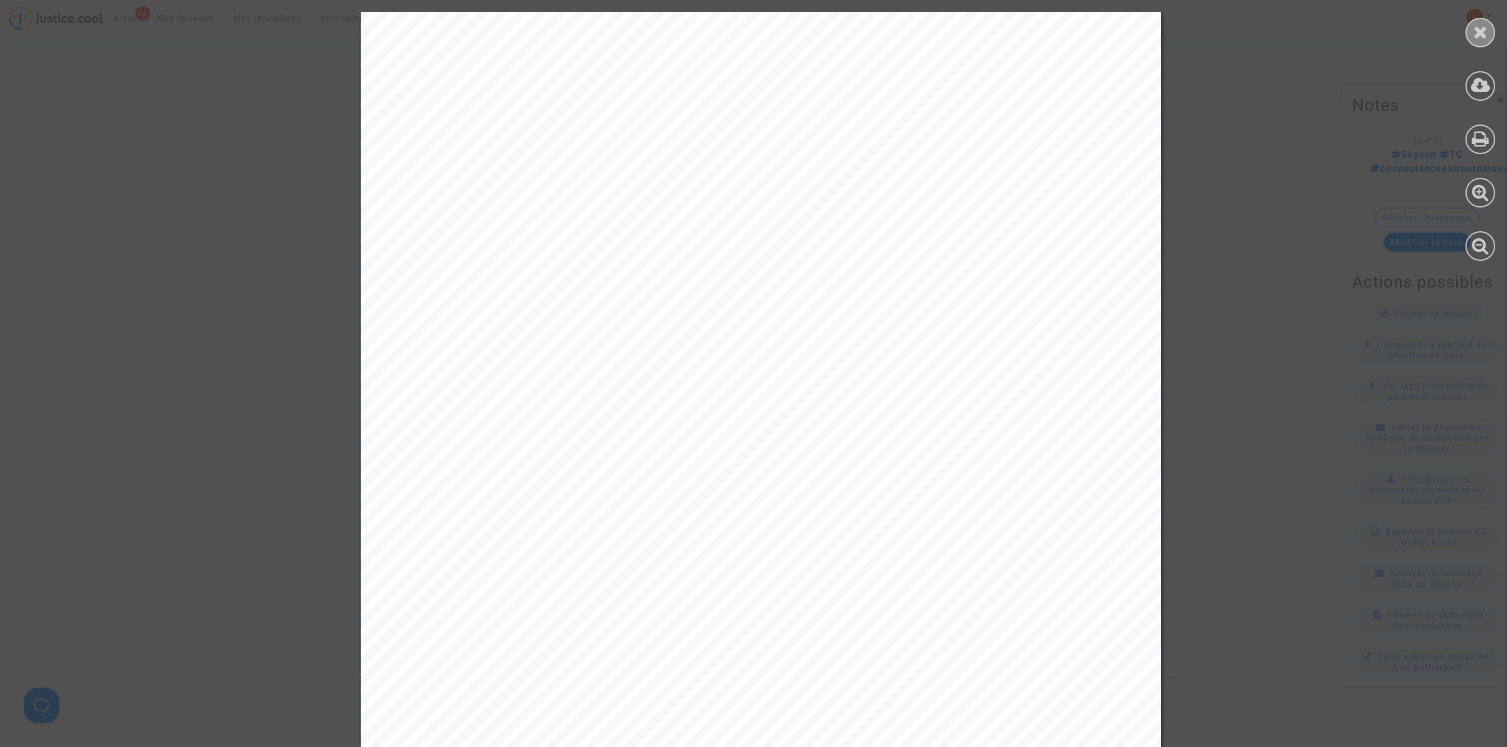
click at [1471, 38] on div at bounding box center [1480, 33] width 30 height 30
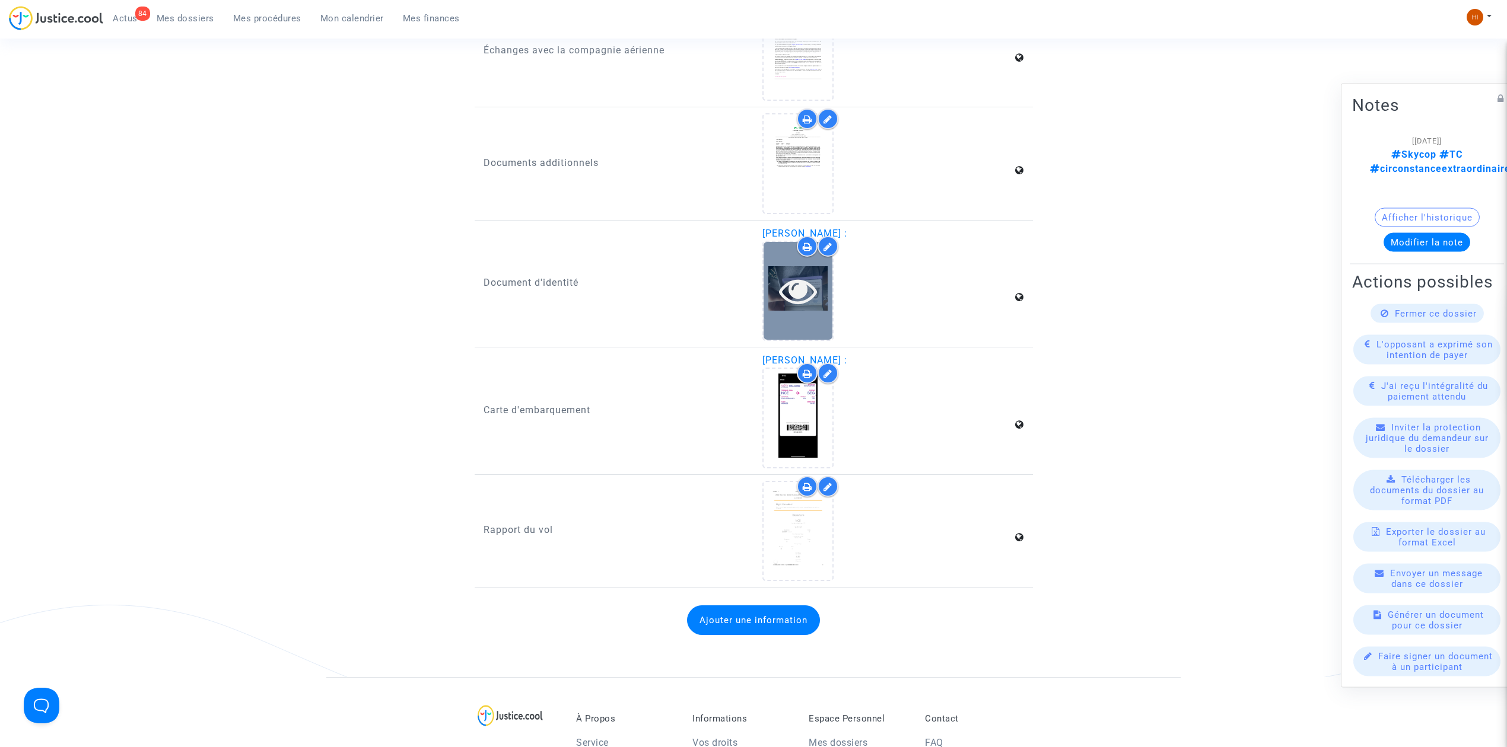
click at [819, 274] on div at bounding box center [797, 291] width 69 height 38
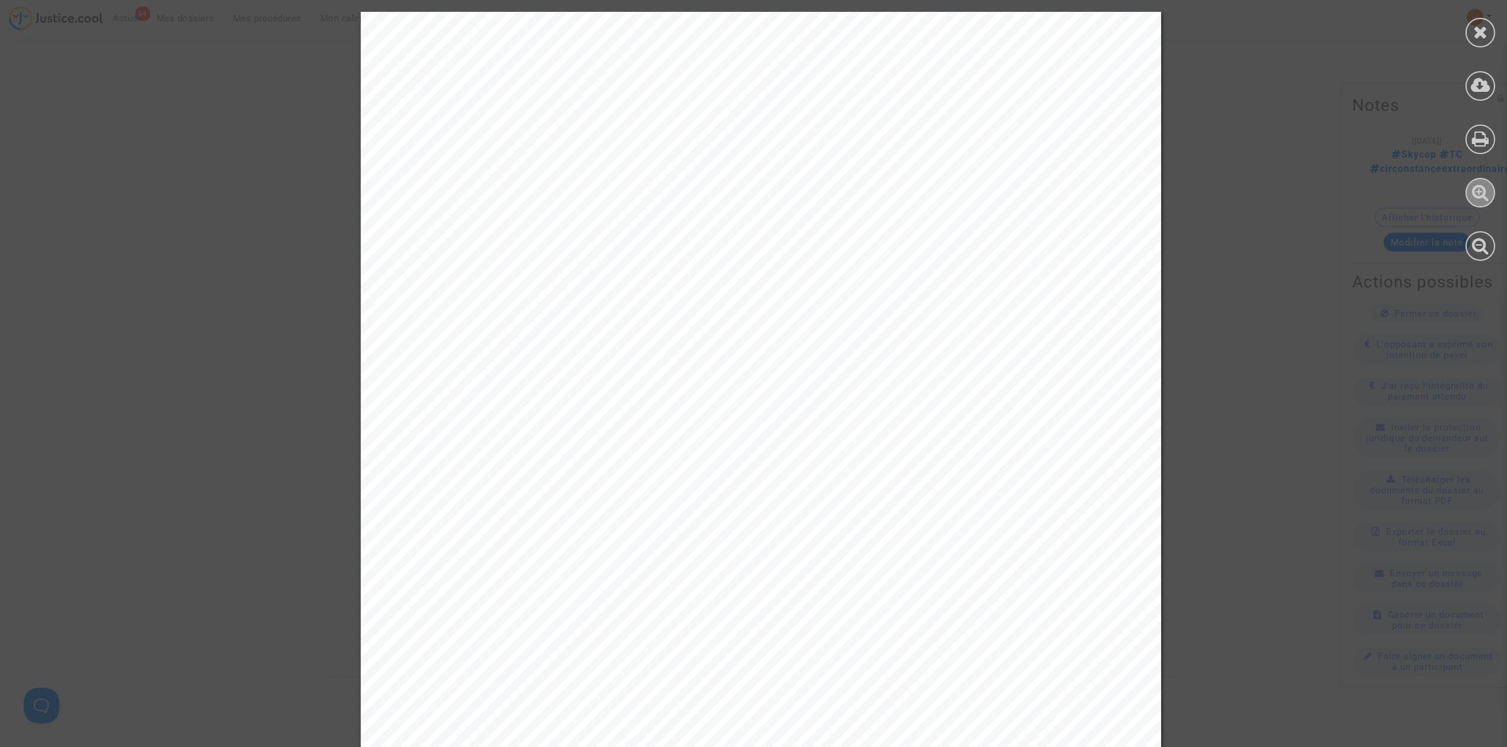
click at [1494, 196] on div at bounding box center [1480, 193] width 30 height 30
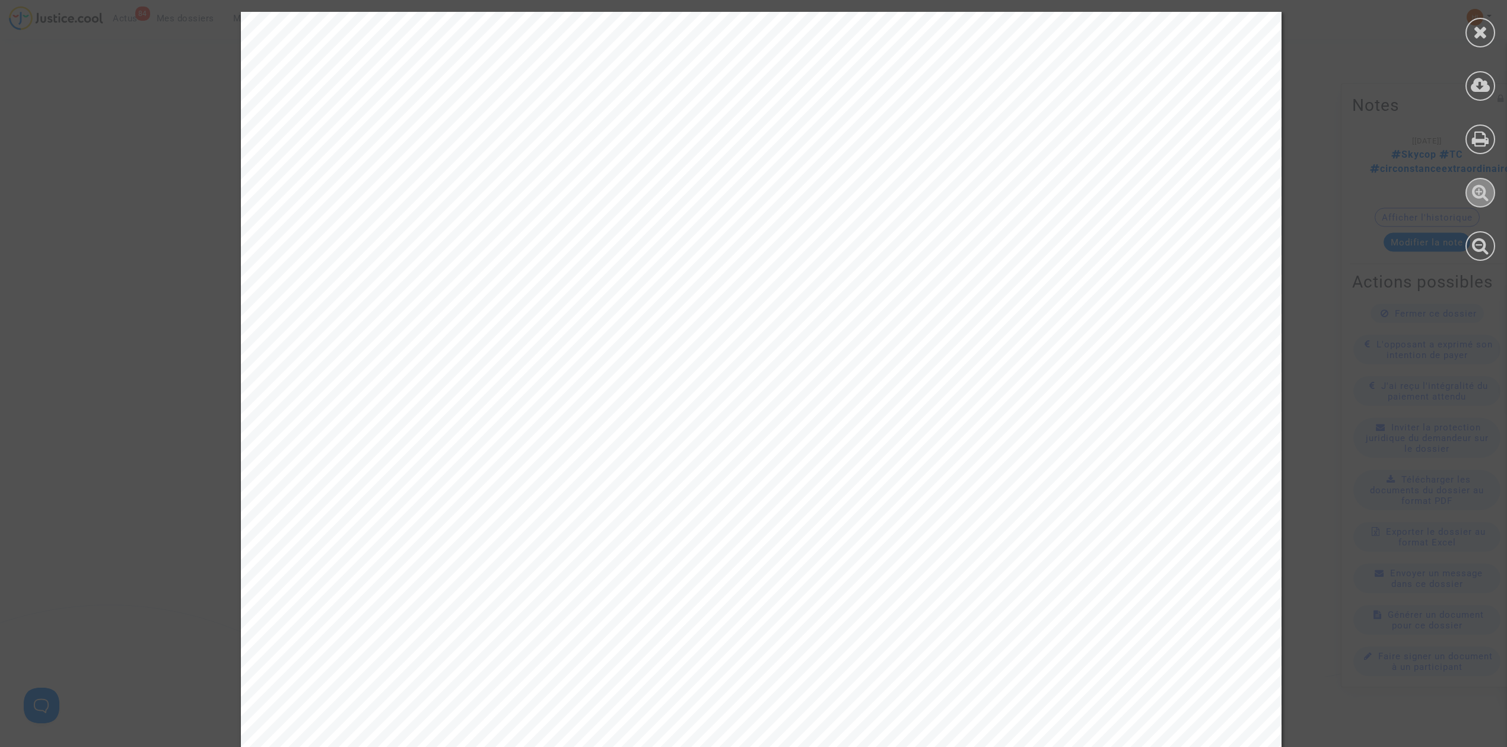
click at [1494, 196] on div at bounding box center [1480, 193] width 30 height 30
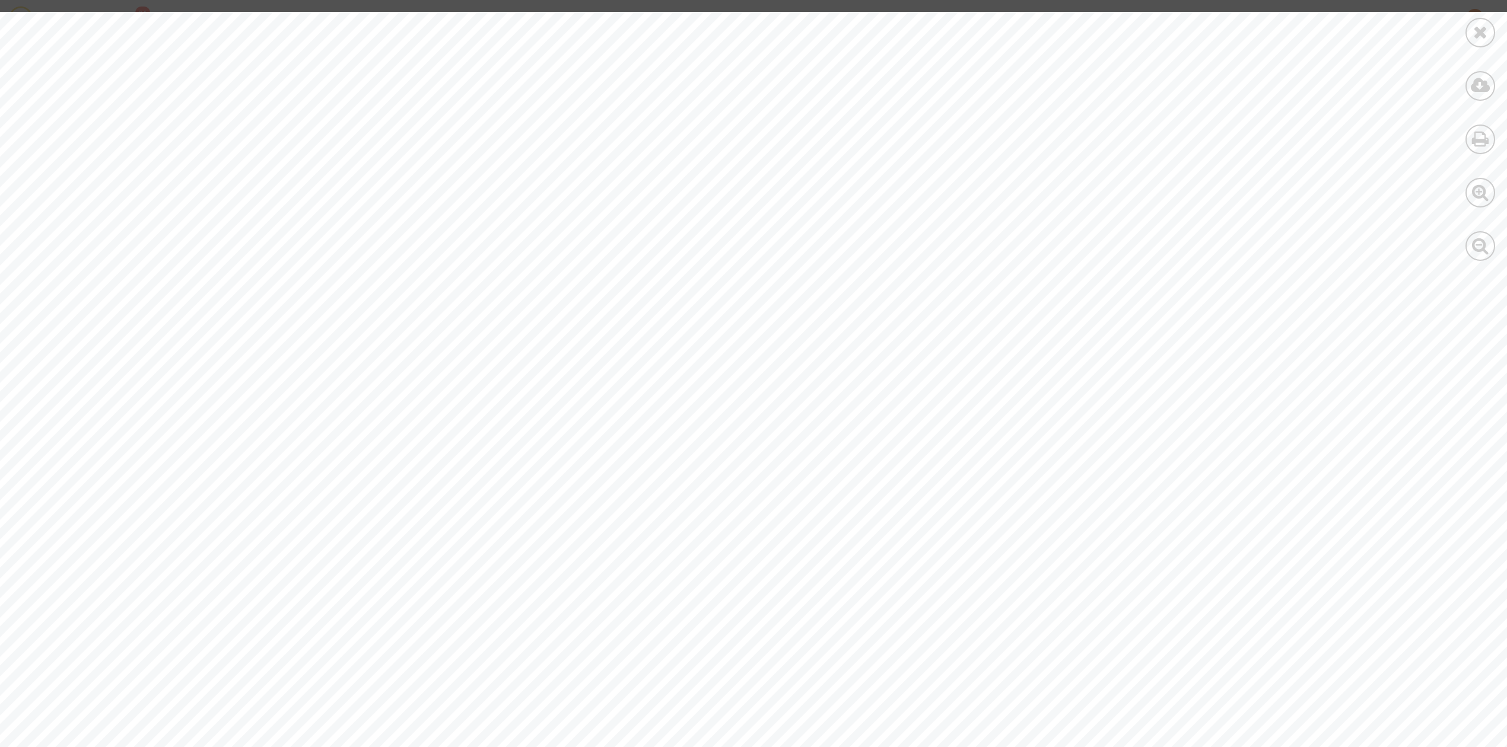
scroll to position [475, 0]
drag, startPoint x: 1474, startPoint y: 39, endPoint x: 1163, endPoint y: 104, distance: 317.8
click at [1474, 39] on icon at bounding box center [1480, 32] width 15 height 18
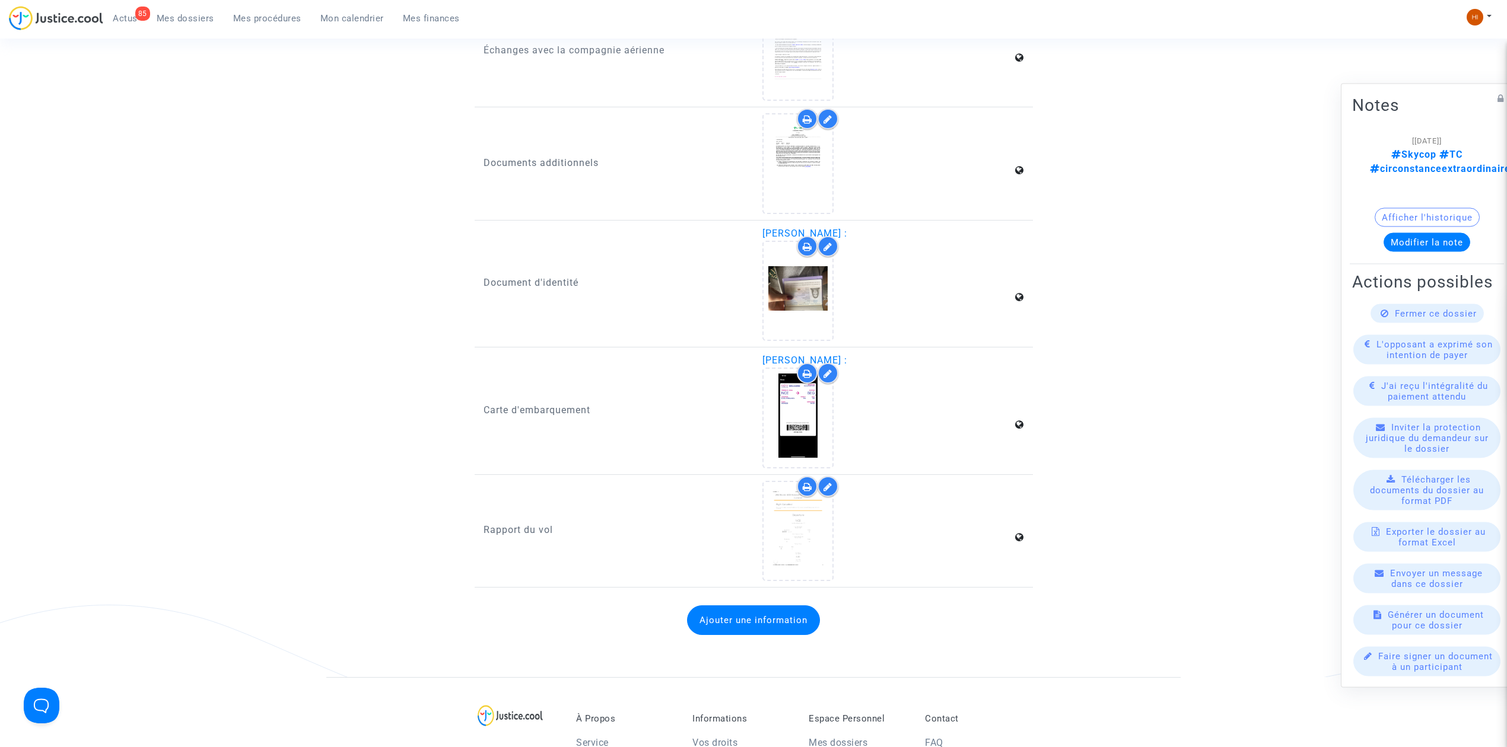
click at [238, 13] on span "Mes procédures" at bounding box center [267, 18] width 68 height 11
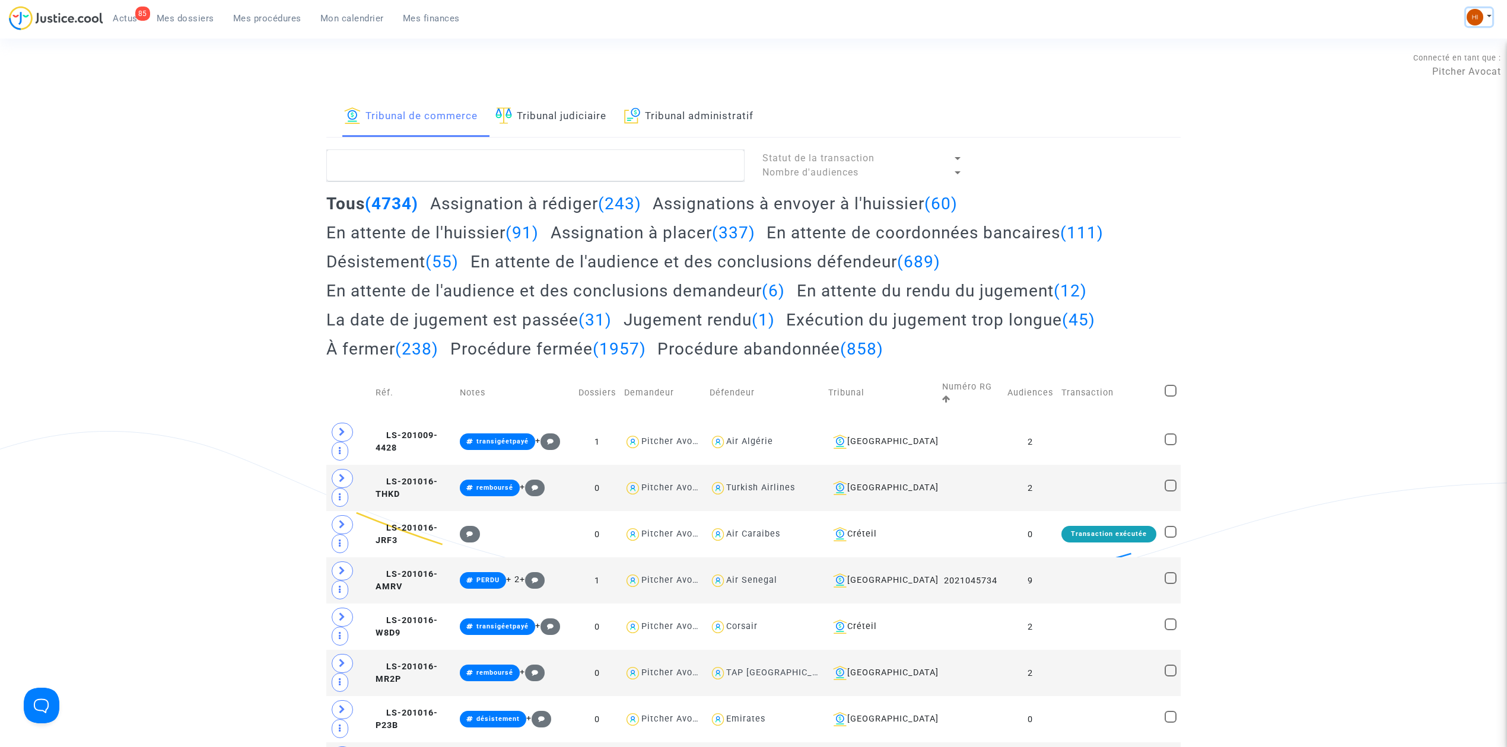
click at [1472, 9] on img at bounding box center [1474, 17] width 17 height 17
click at [1462, 60] on link "Changer de compte" at bounding box center [1432, 61] width 120 height 19
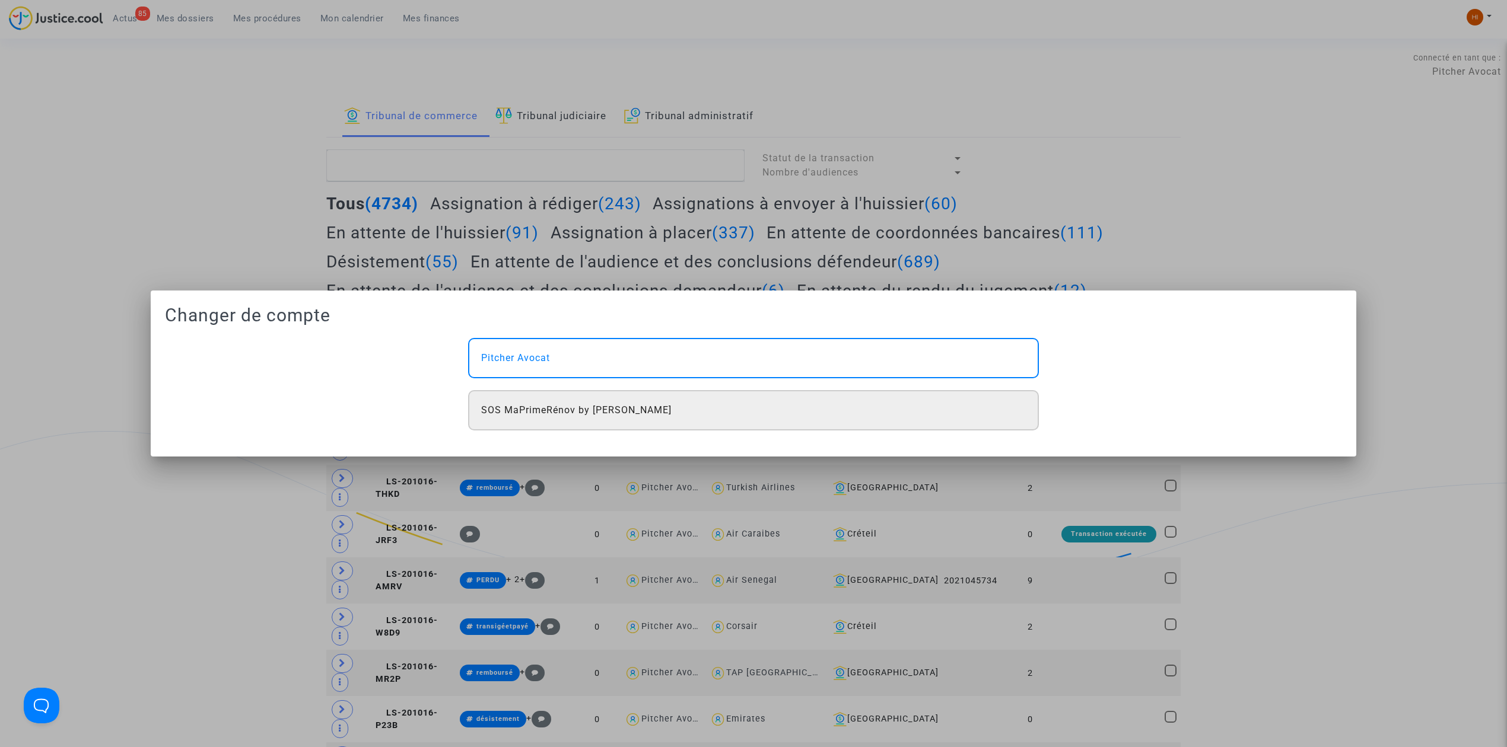
click at [762, 404] on div "SOS MaPrimeRénov by [PERSON_NAME]" at bounding box center [753, 410] width 571 height 40
